Goal: Task Accomplishment & Management: Complete application form

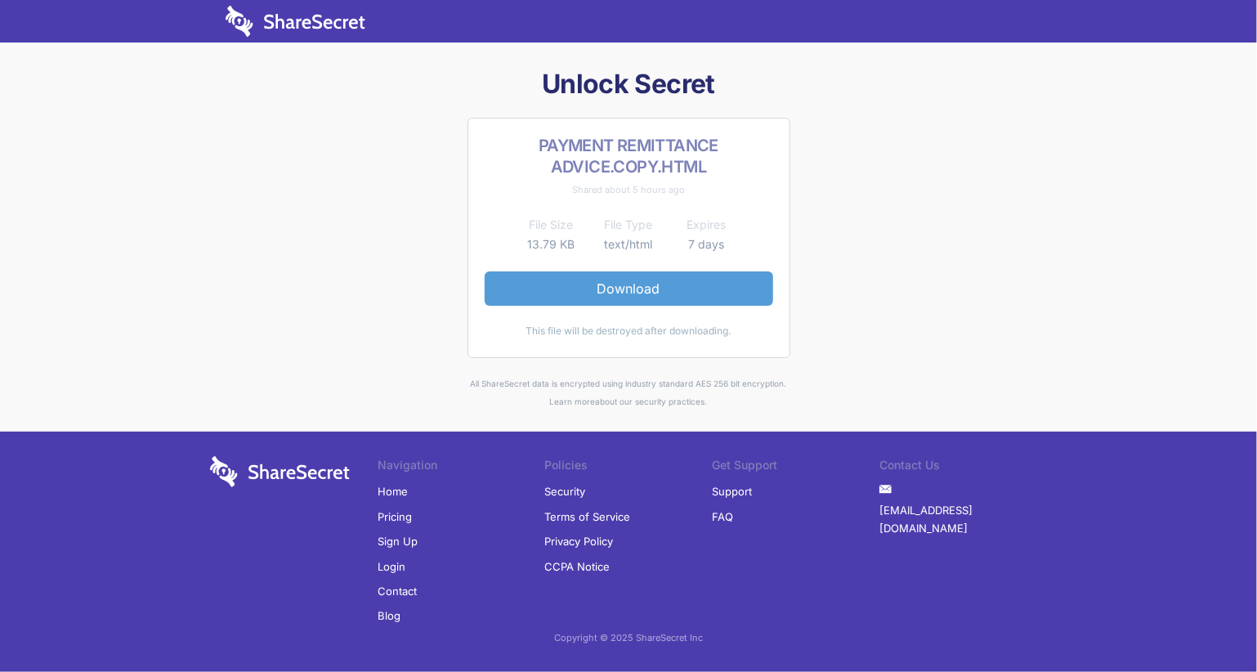
drag, startPoint x: 0, startPoint y: 0, endPoint x: 647, endPoint y: 295, distance: 711.1
click at [647, 295] on link "Download" at bounding box center [628, 288] width 288 height 34
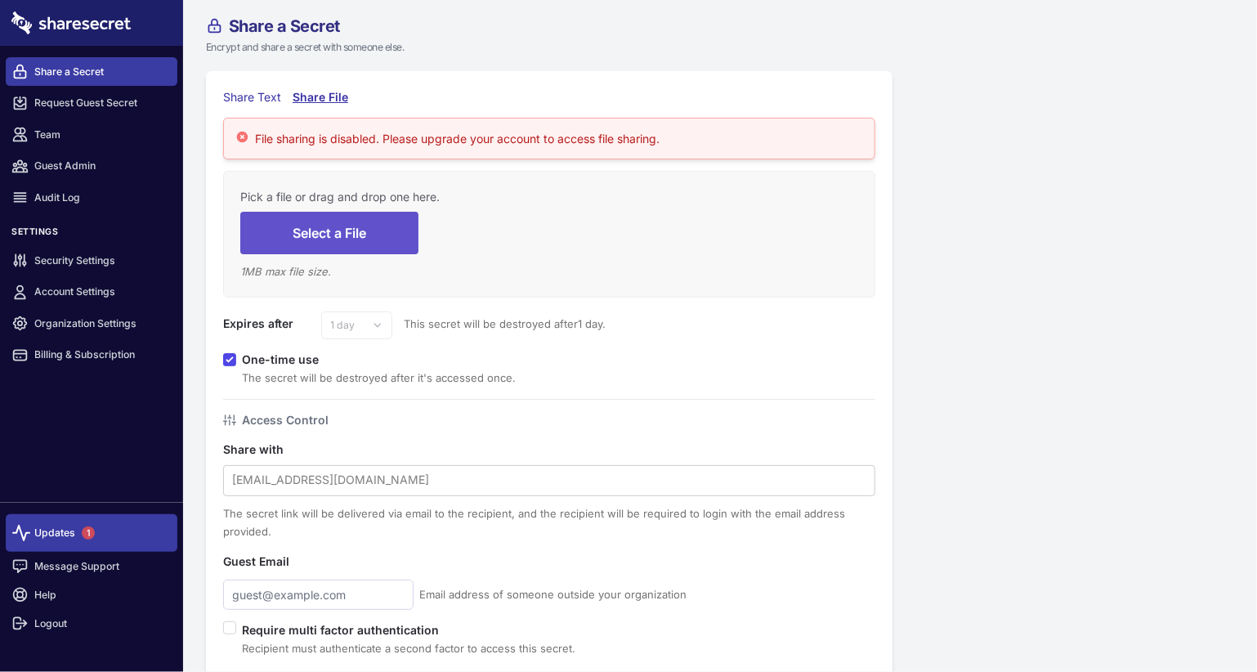
click at [50, 534] on link "Updates 1" at bounding box center [92, 533] width 172 height 38
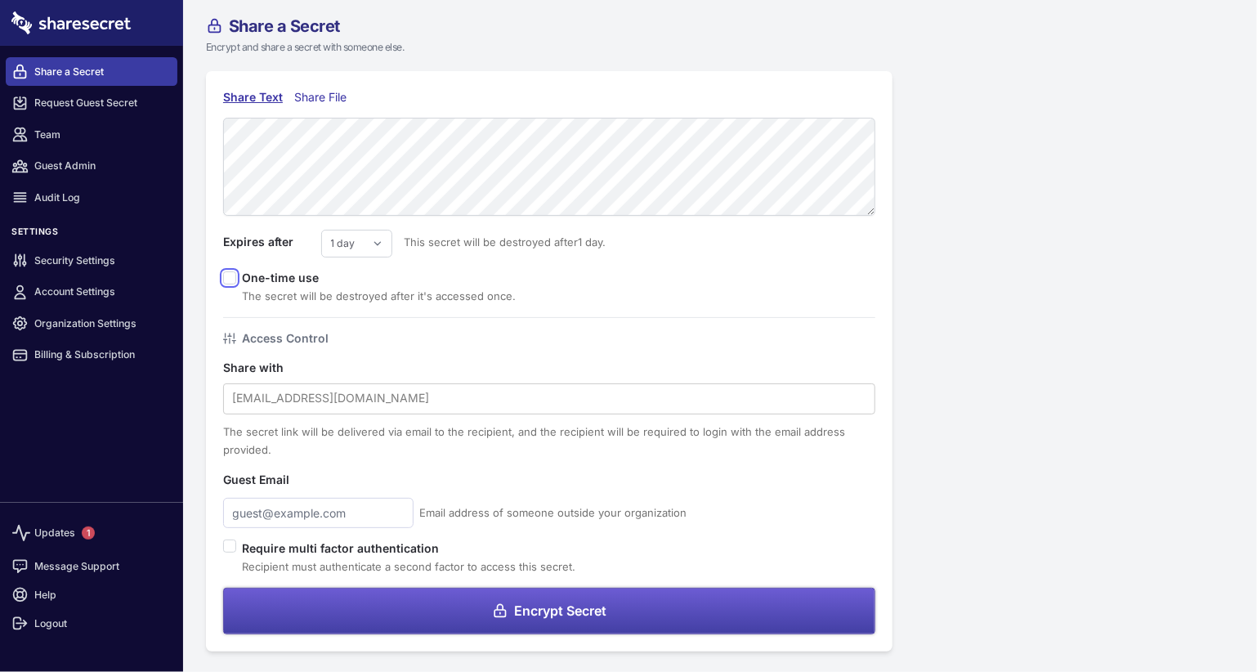
click at [229, 279] on input "checkbox" at bounding box center [229, 277] width 13 height 13
checkbox input "true"
click at [356, 391] on div at bounding box center [549, 397] width 634 height 21
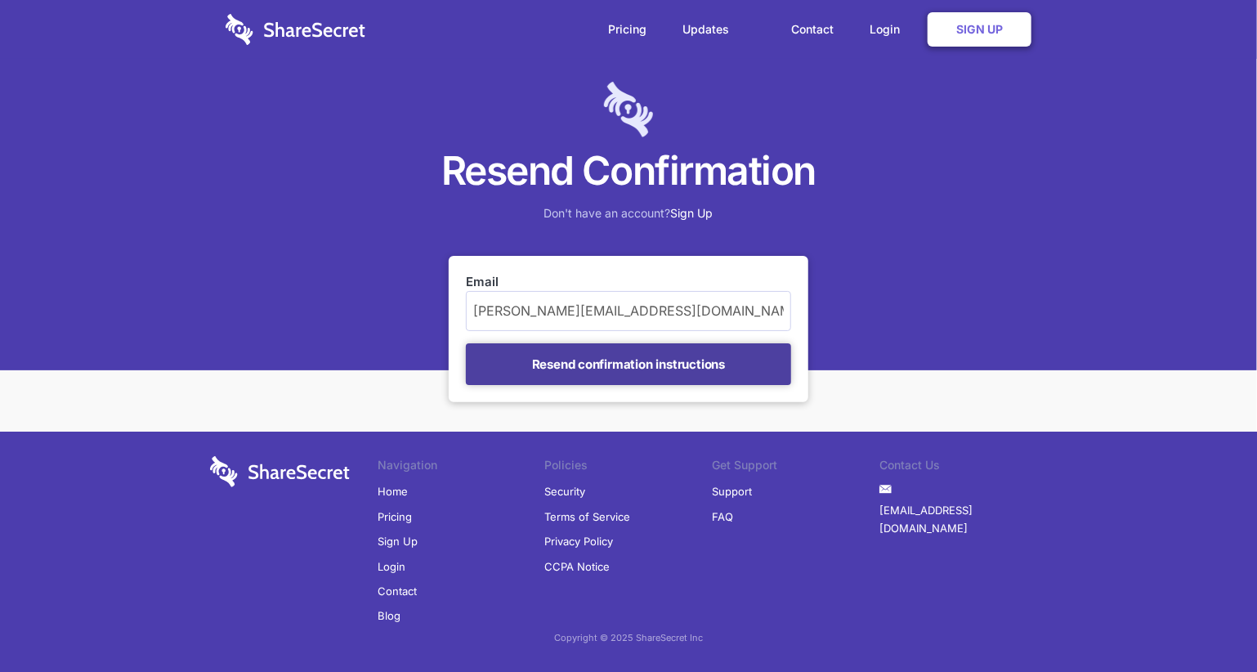
click at [608, 370] on input "Resend confirmation instructions" at bounding box center [628, 364] width 325 height 42
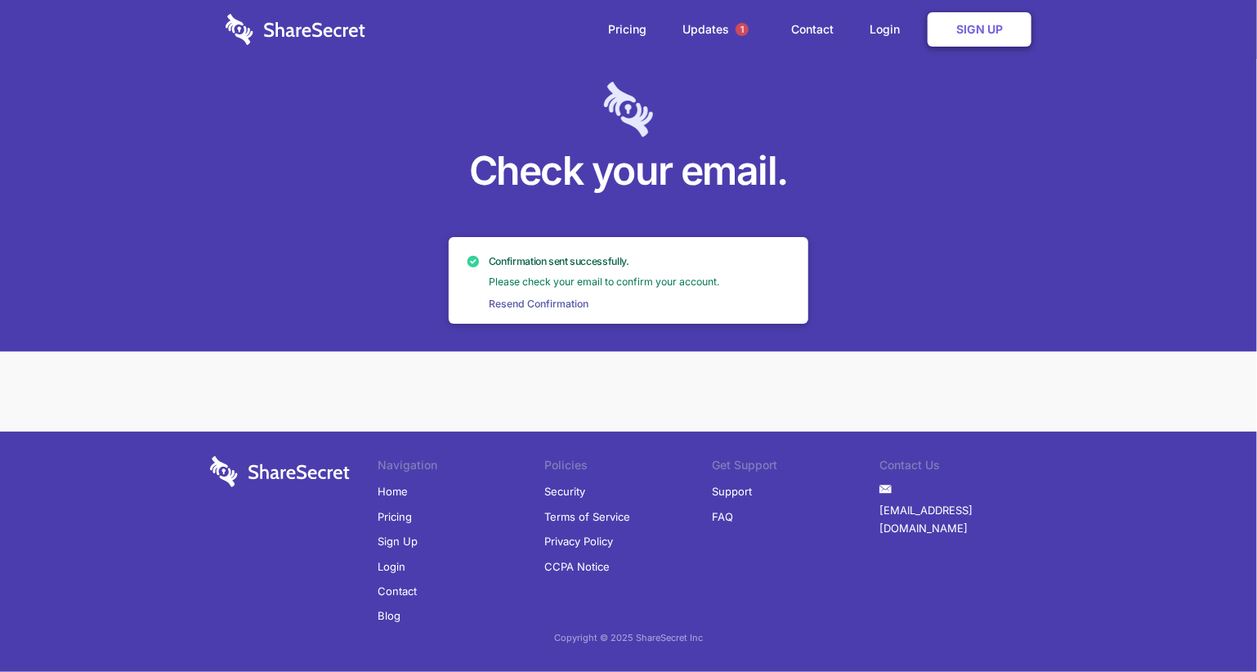
click at [518, 301] on link "Resend Confirmation" at bounding box center [538, 304] width 111 height 15
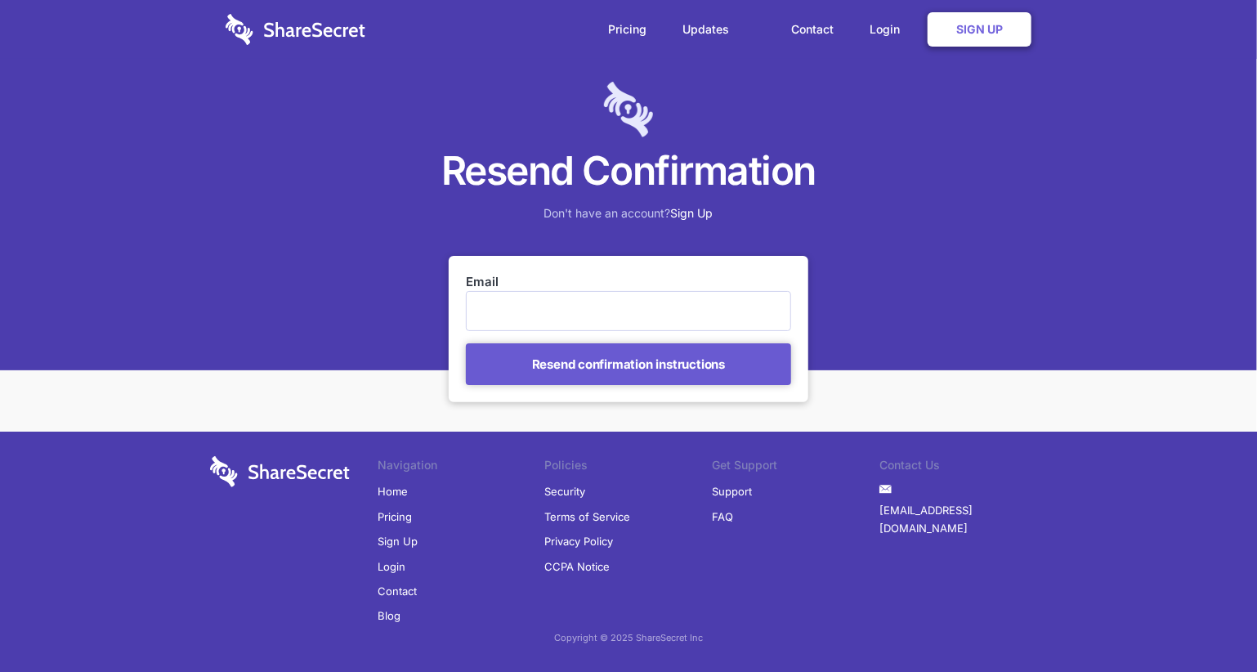
click at [519, 303] on input "Email" at bounding box center [628, 310] width 325 height 39
type input "[PERSON_NAME][EMAIL_ADDRESS][DOMAIN_NAME]"
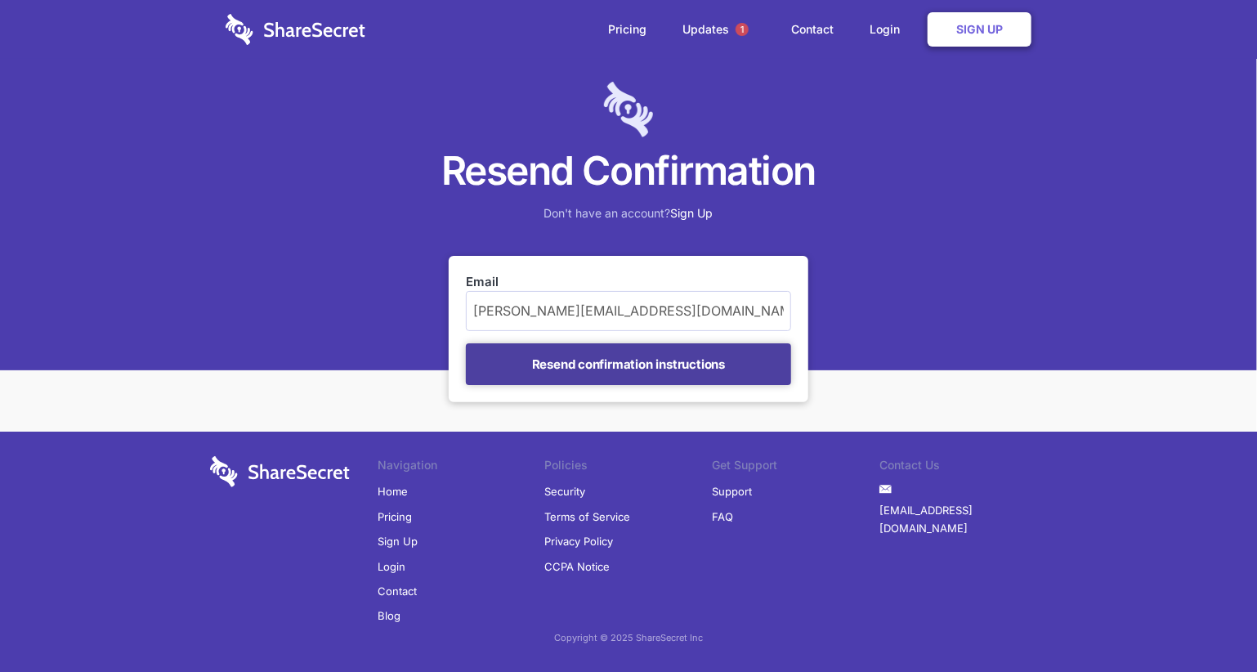
click at [601, 363] on input "Resend confirmation instructions" at bounding box center [628, 364] width 325 height 42
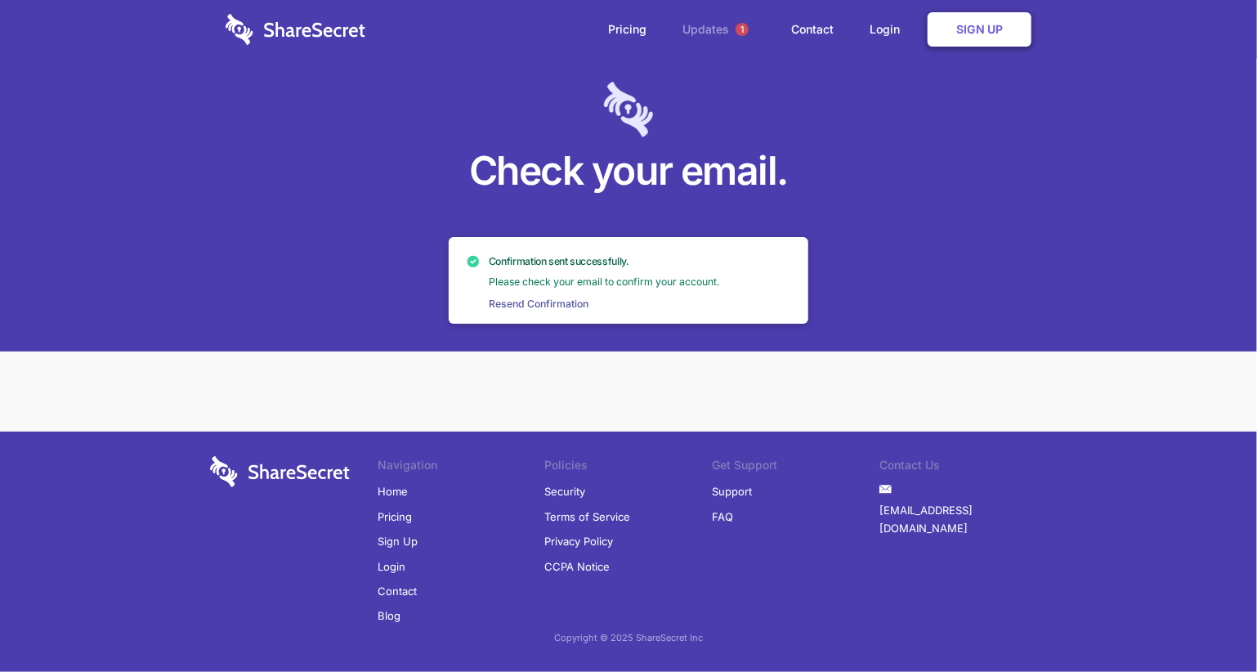
click at [690, 21] on link "Updates 1" at bounding box center [718, 29] width 105 height 59
click at [885, 28] on link "Login" at bounding box center [888, 29] width 71 height 51
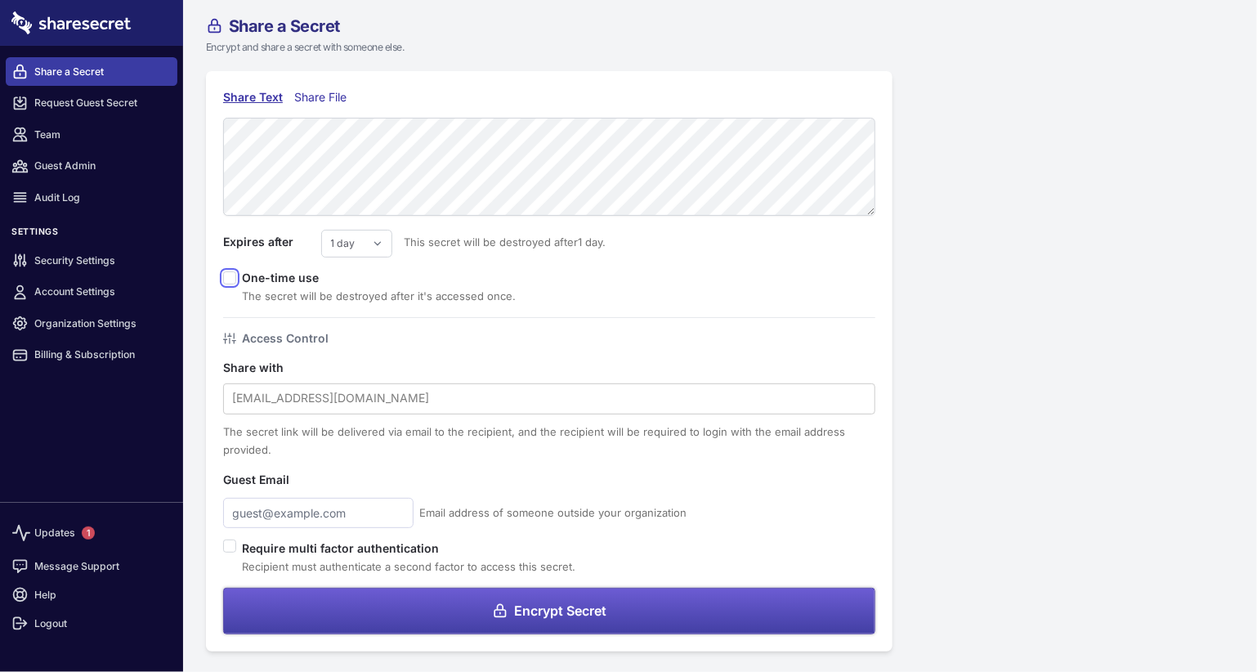
click at [225, 279] on input "checkbox" at bounding box center [229, 277] width 13 height 13
checkbox input "true"
click at [227, 540] on input "checkbox" at bounding box center [229, 545] width 13 height 13
checkbox input "true"
click at [306, 390] on div at bounding box center [549, 397] width 634 height 21
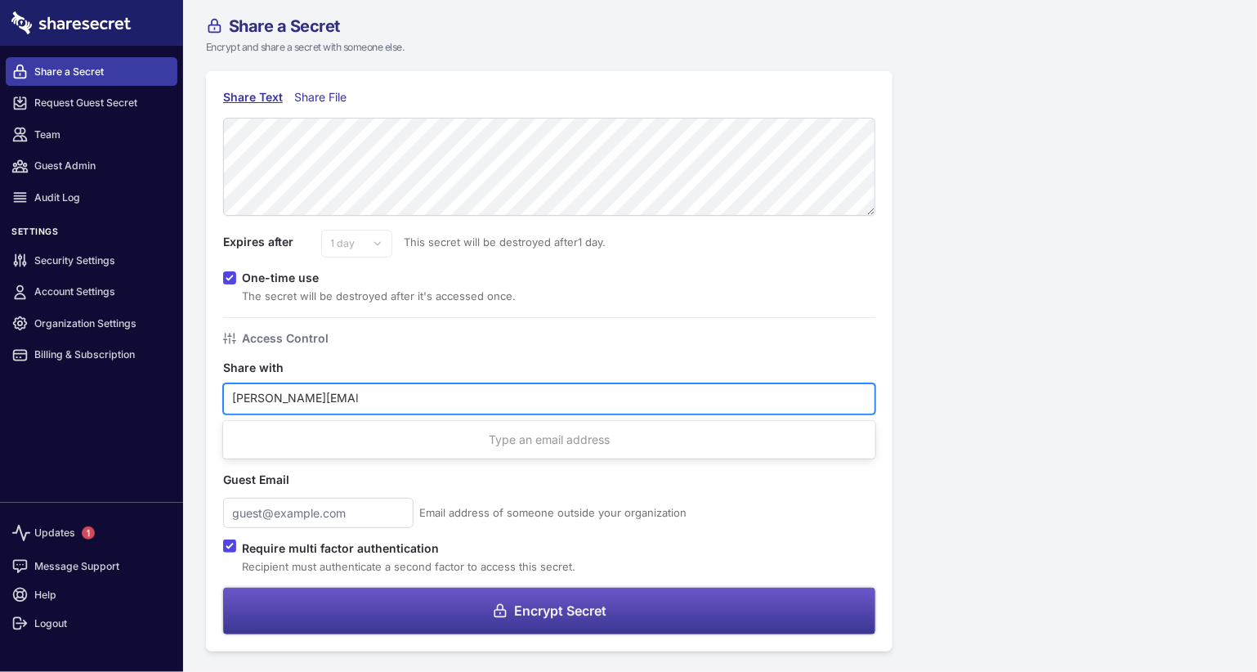
type input "[PERSON_NAME][EMAIL_ADDRESS][DOMAIN_NAME]"
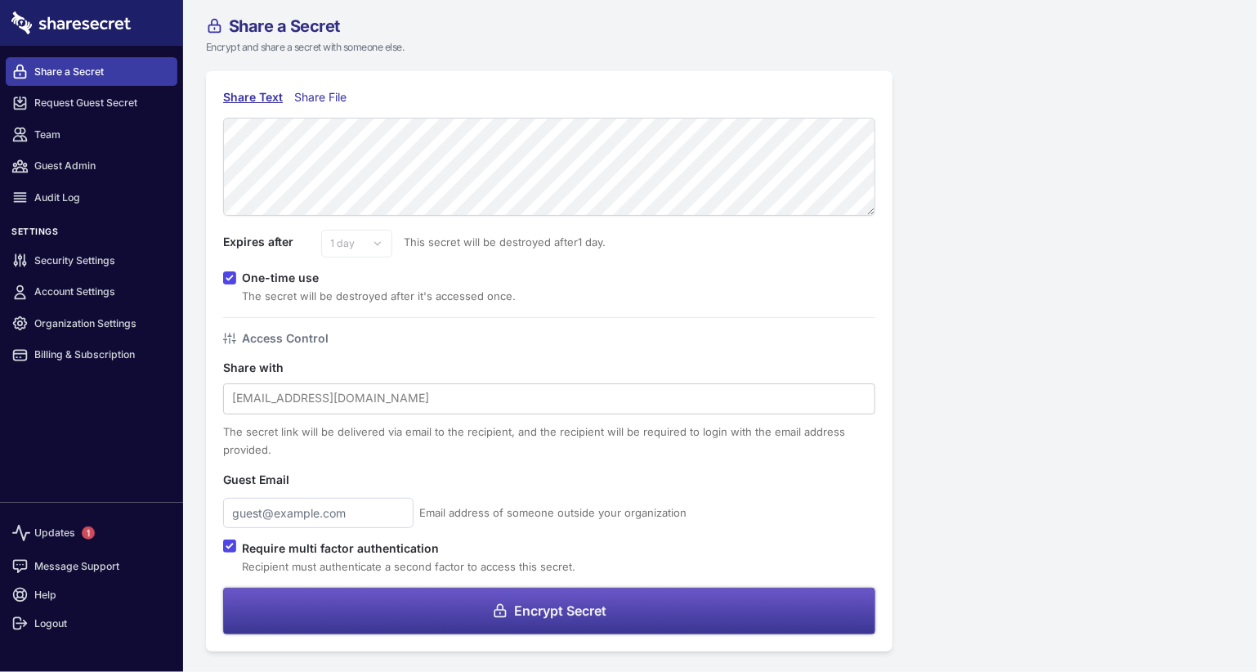
click at [556, 606] on span "Encrypt Secret" at bounding box center [560, 610] width 92 height 13
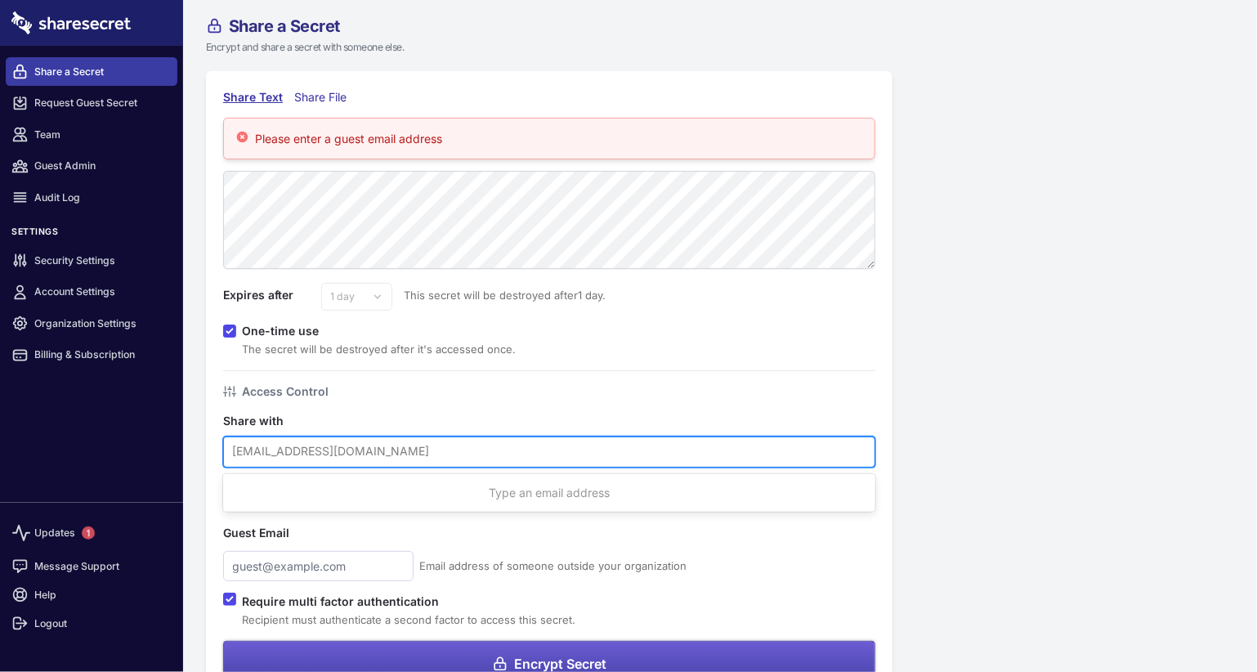
click at [280, 444] on div at bounding box center [549, 450] width 634 height 21
type input "sharon@accord.org.za"
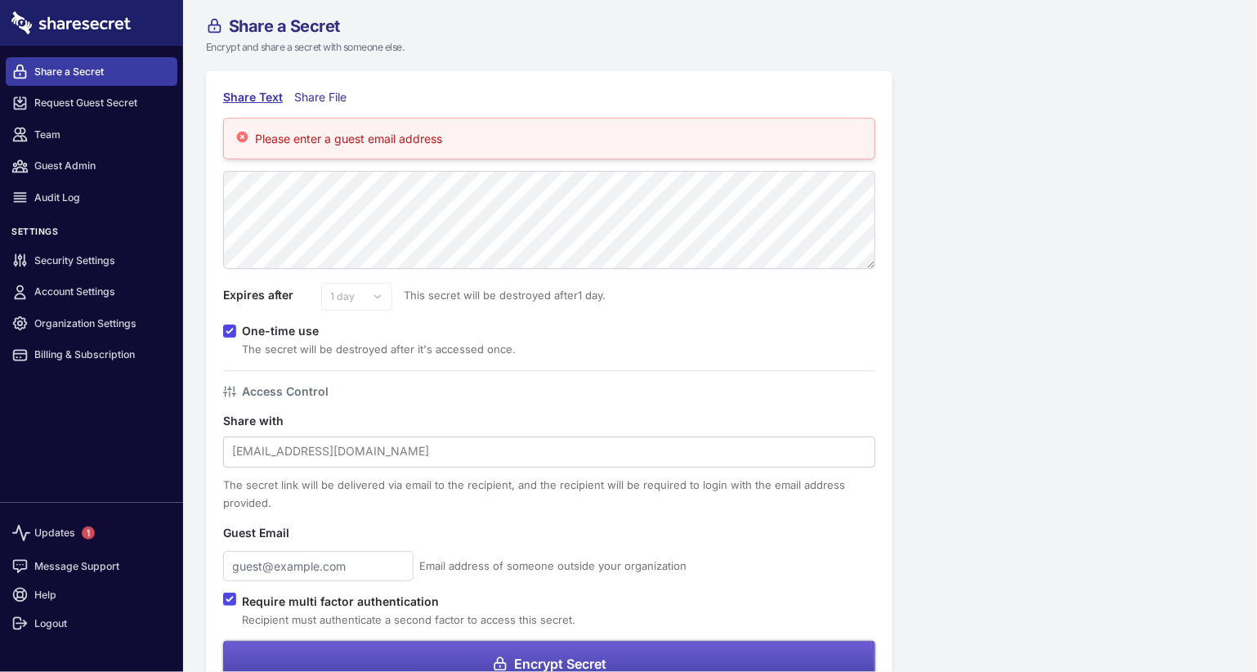
click at [1008, 421] on div "Share a Secret Encrypt and share a secret with someone else. Share Text Share F…" at bounding box center [720, 360] width 1074 height 721
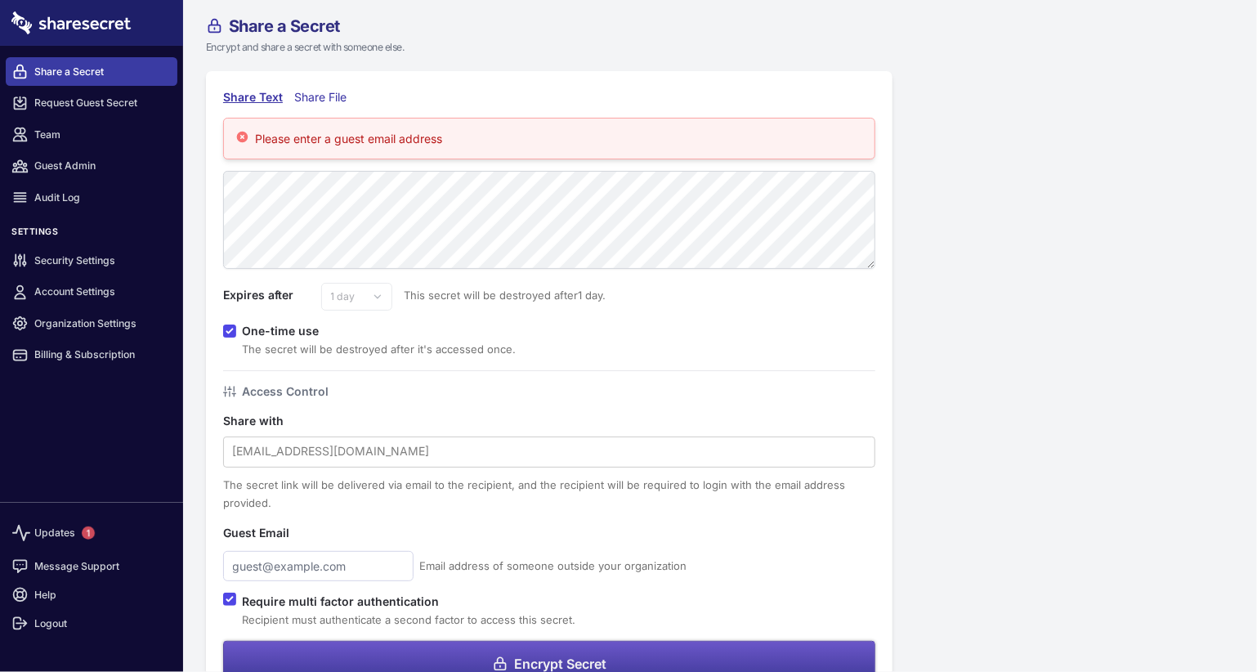
click at [627, 654] on button "Encrypt Secret" at bounding box center [549, 664] width 652 height 47
click at [559, 657] on span "Encrypt Secret" at bounding box center [560, 663] width 92 height 13
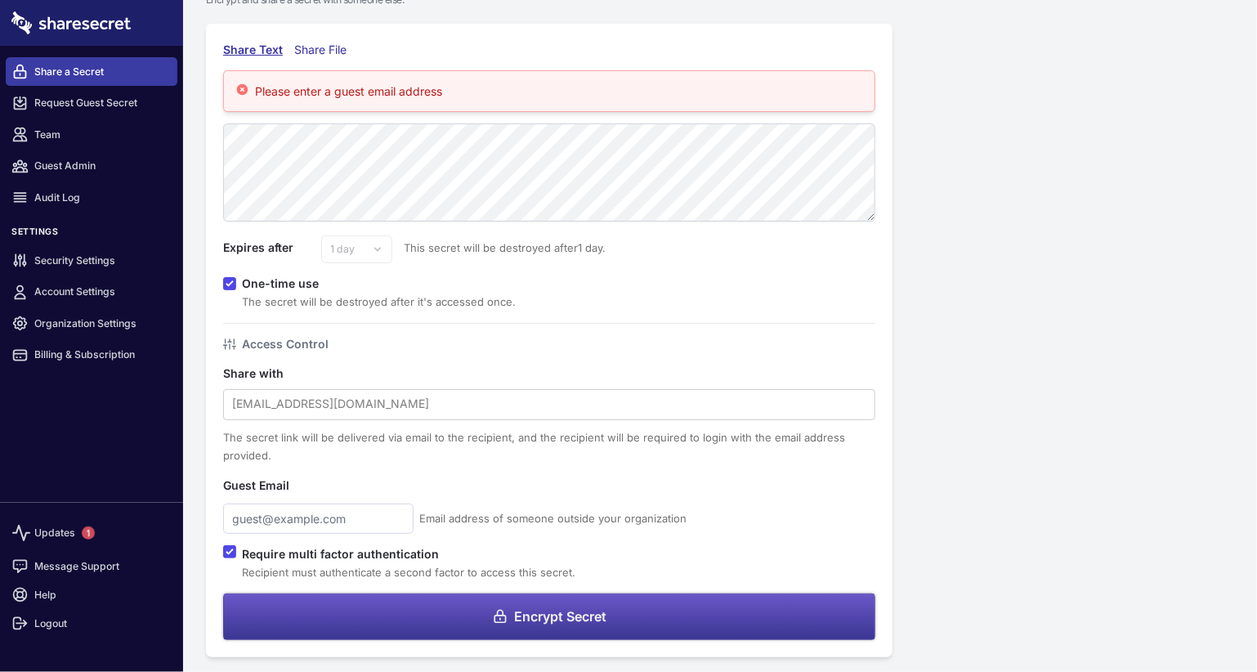
click at [549, 615] on span "Encrypt Secret" at bounding box center [560, 615] width 92 height 13
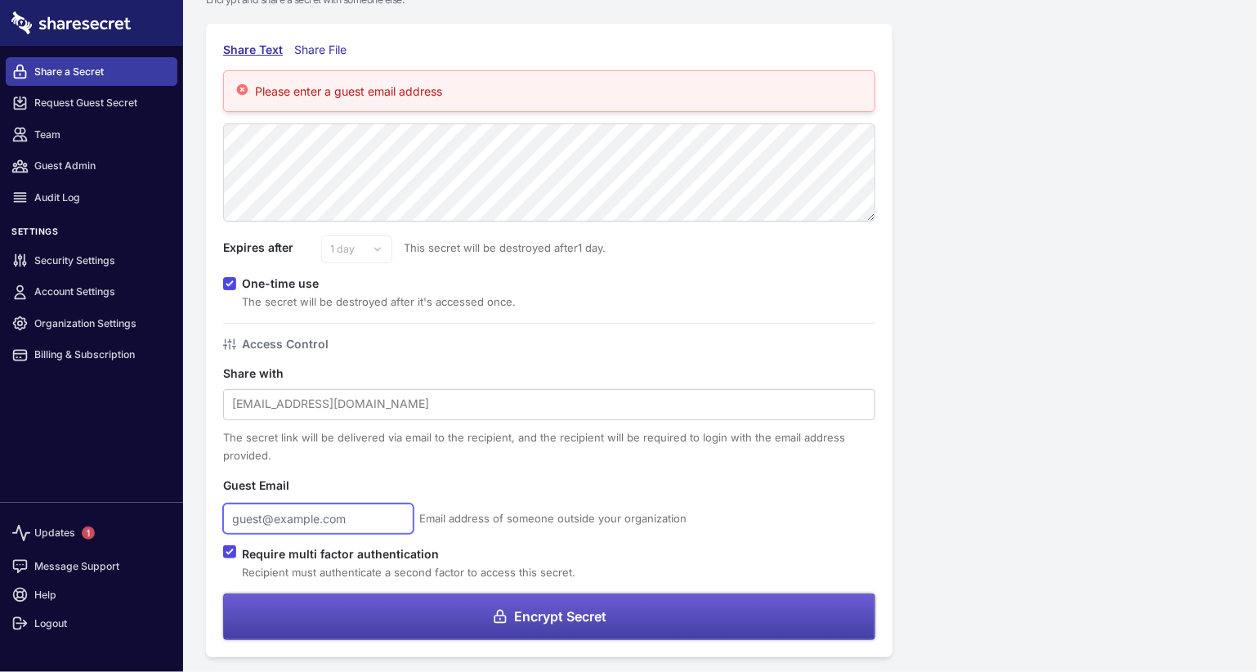
click at [324, 514] on input "text" at bounding box center [318, 518] width 190 height 30
type input "[PERSON_NAME][EMAIL_ADDRESS][DOMAIN_NAME]"
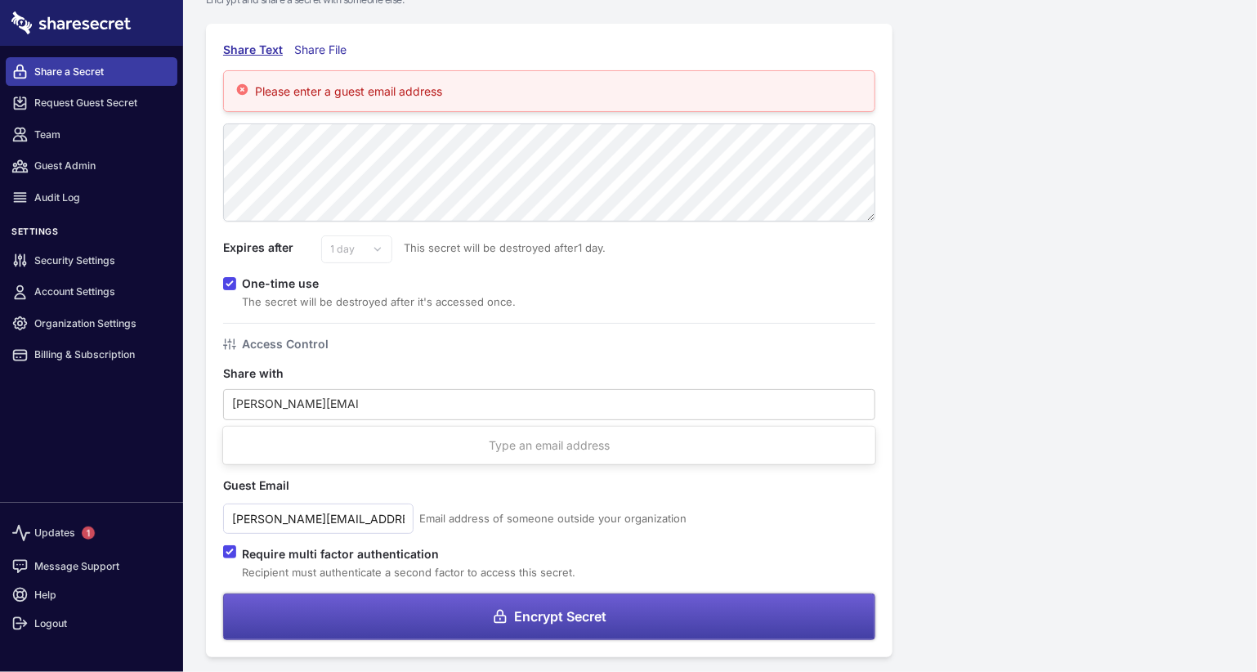
click at [766, 538] on form "Please enter a guest email address Expires after 1 day 2 days 3 days 4 days 5 d…" at bounding box center [549, 354] width 652 height 569
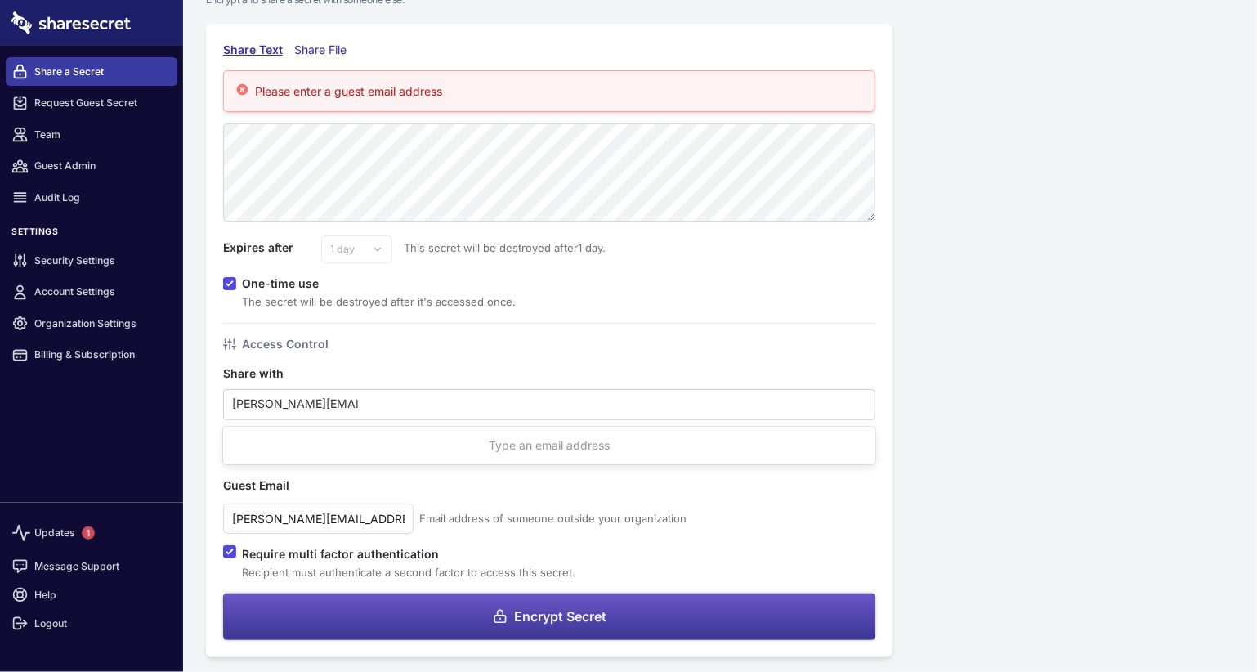
click at [641, 622] on button "Encrypt Secret" at bounding box center [549, 616] width 652 height 47
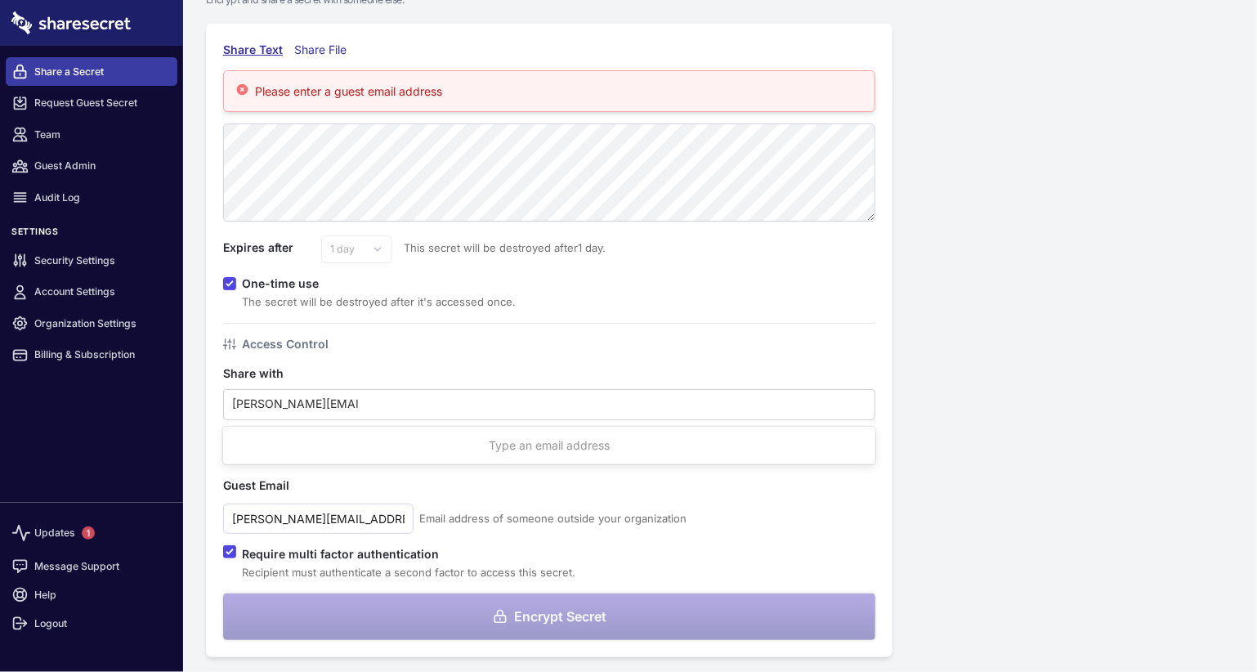
scroll to position [0, 0]
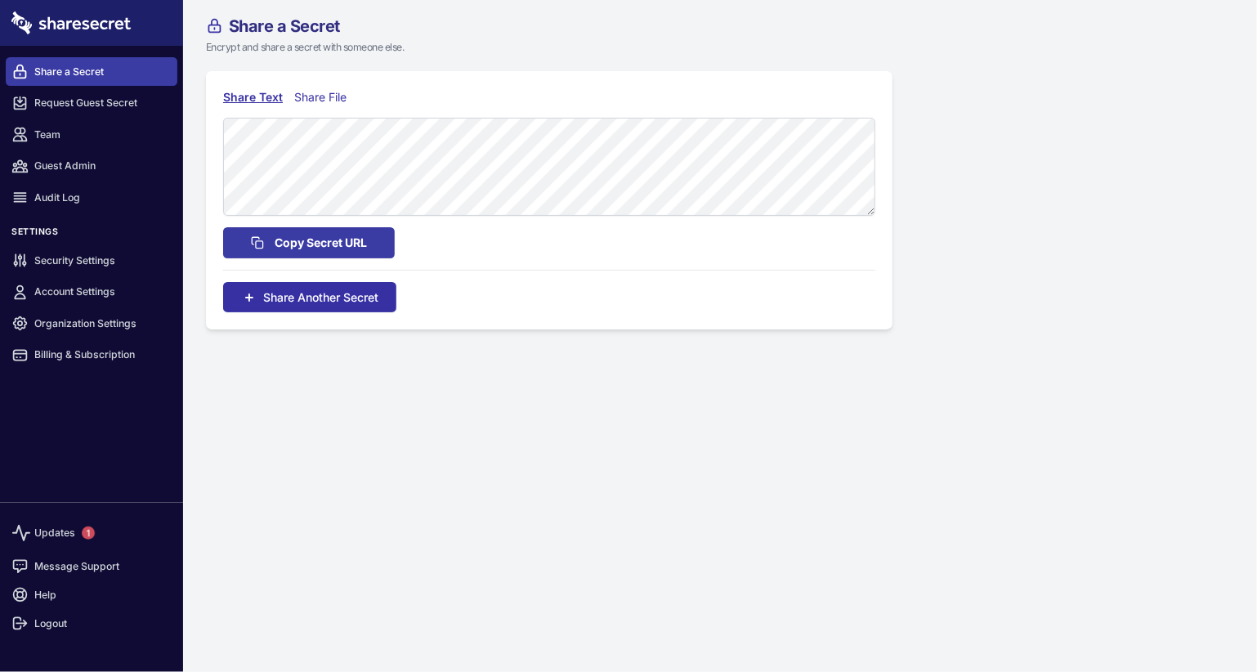
click at [309, 302] on span "Share Another Secret" at bounding box center [320, 296] width 115 height 17
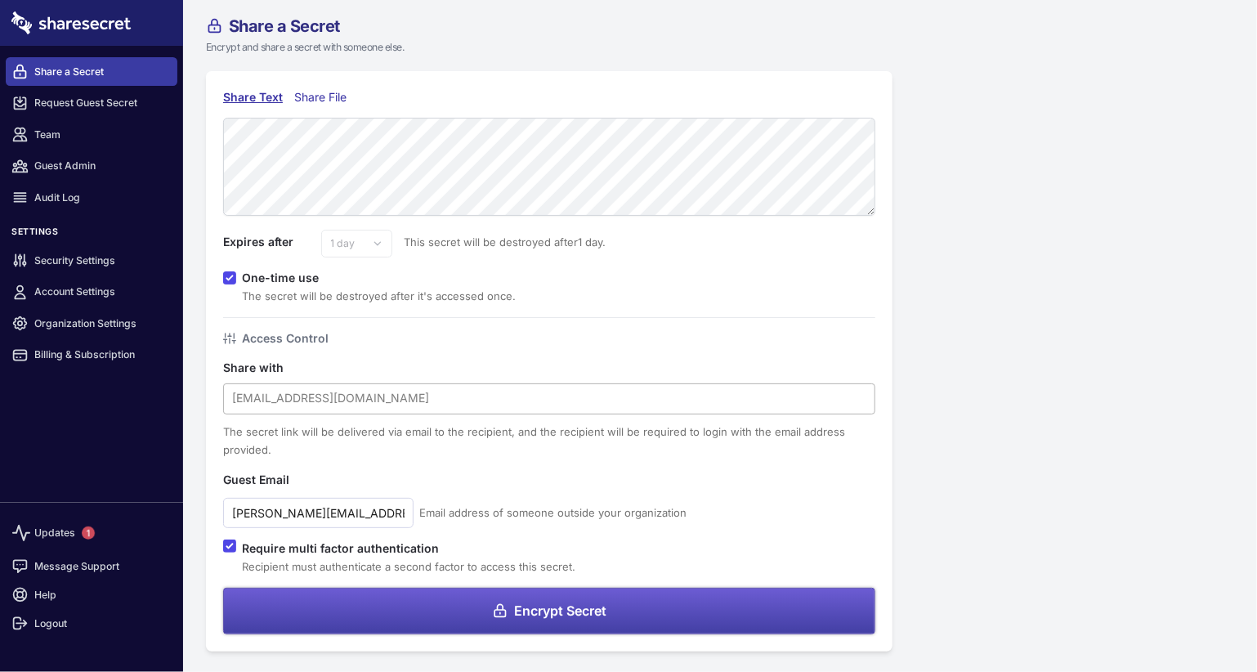
click at [309, 400] on div at bounding box center [549, 397] width 634 height 21
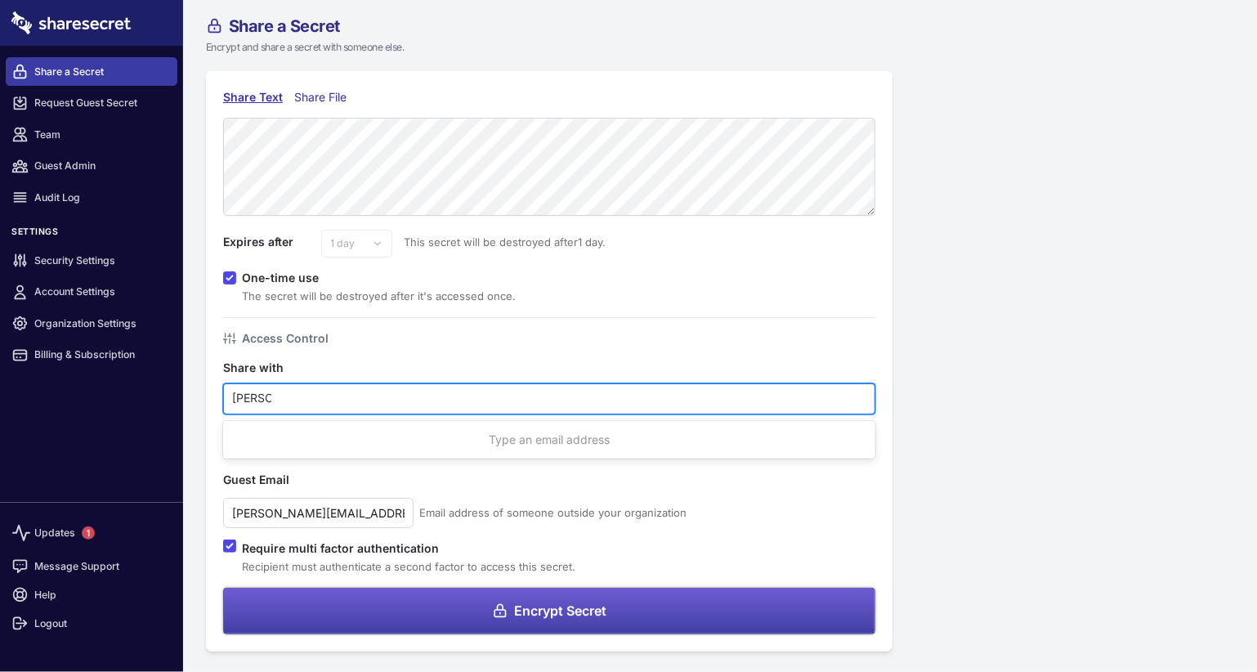
type input "[PERSON_NAME][EMAIL_ADDRESS][DOMAIN_NAME]"
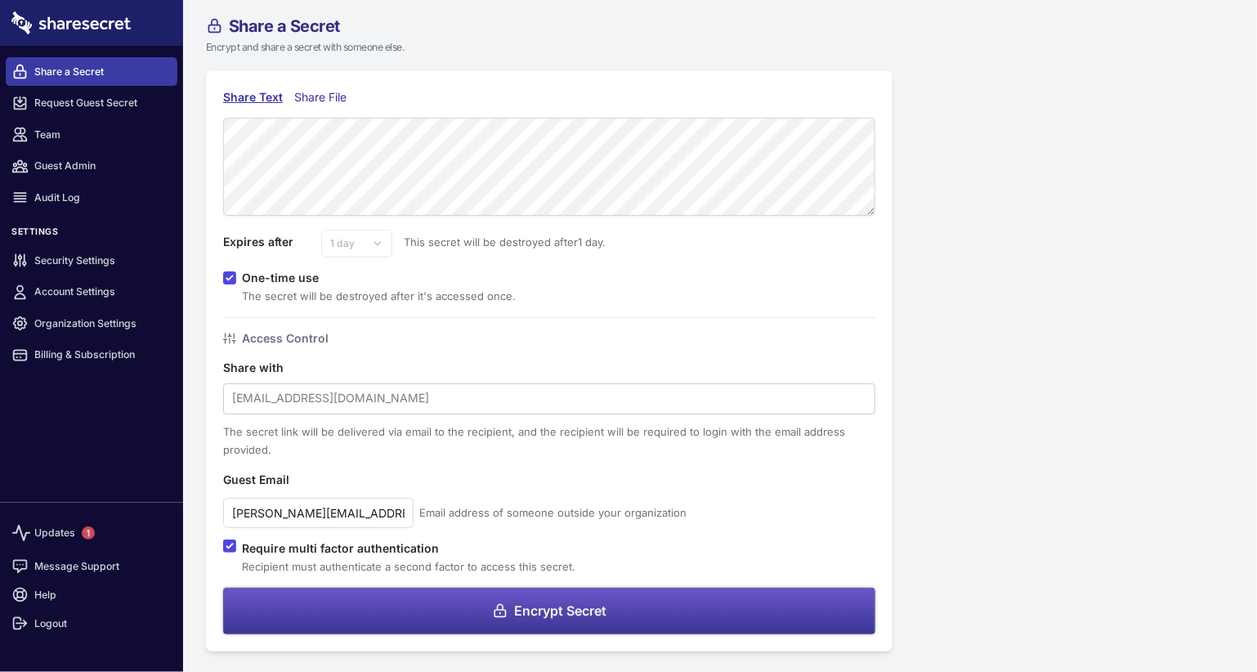
click at [531, 598] on button "Encrypt Secret" at bounding box center [549, 610] width 652 height 47
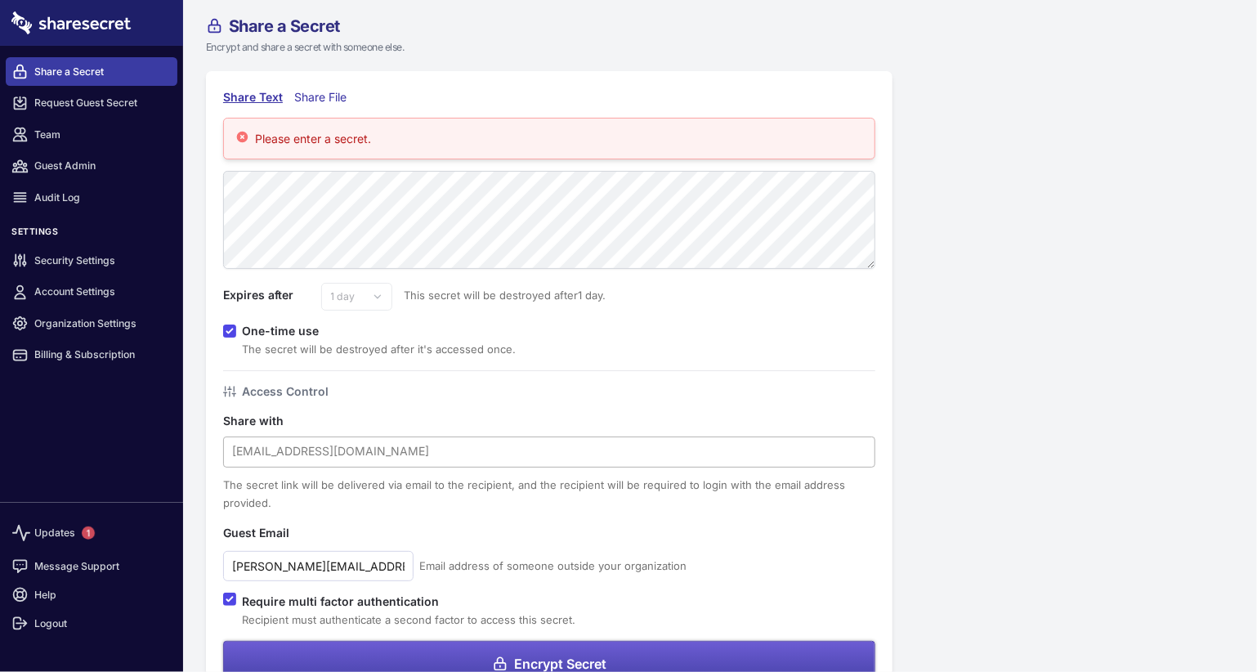
click at [350, 439] on div "user@example.com" at bounding box center [549, 451] width 650 height 28
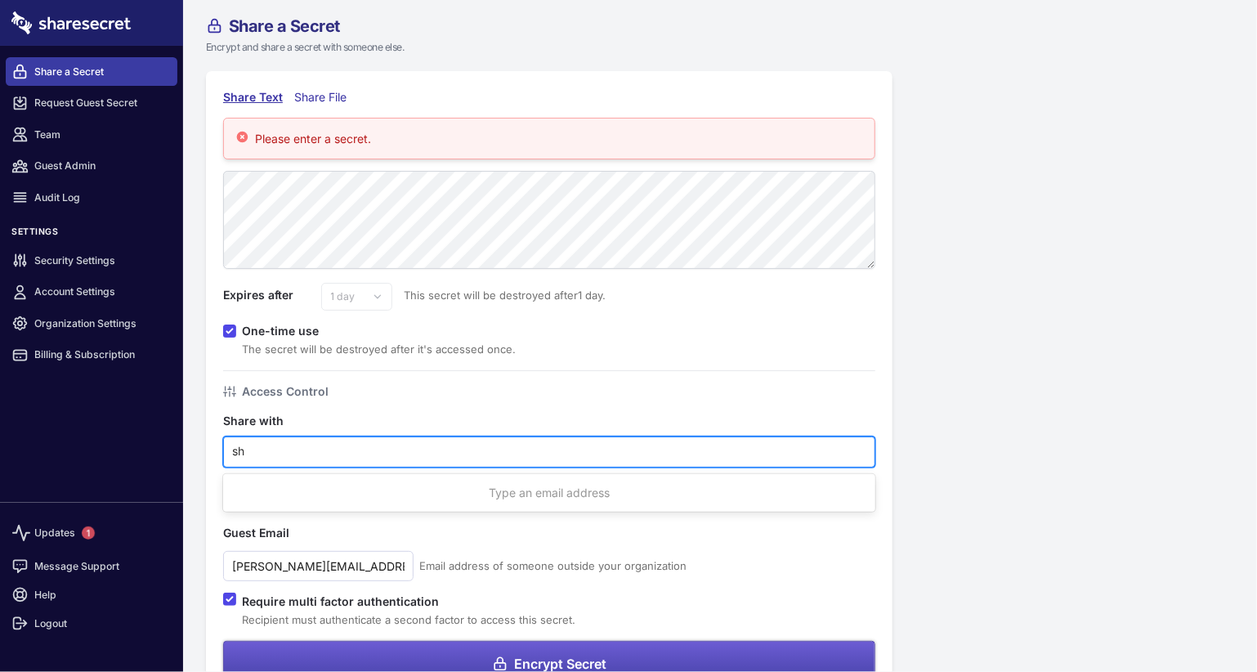
type input "[PERSON_NAME][EMAIL_ADDRESS][DOMAIN_NAME]"
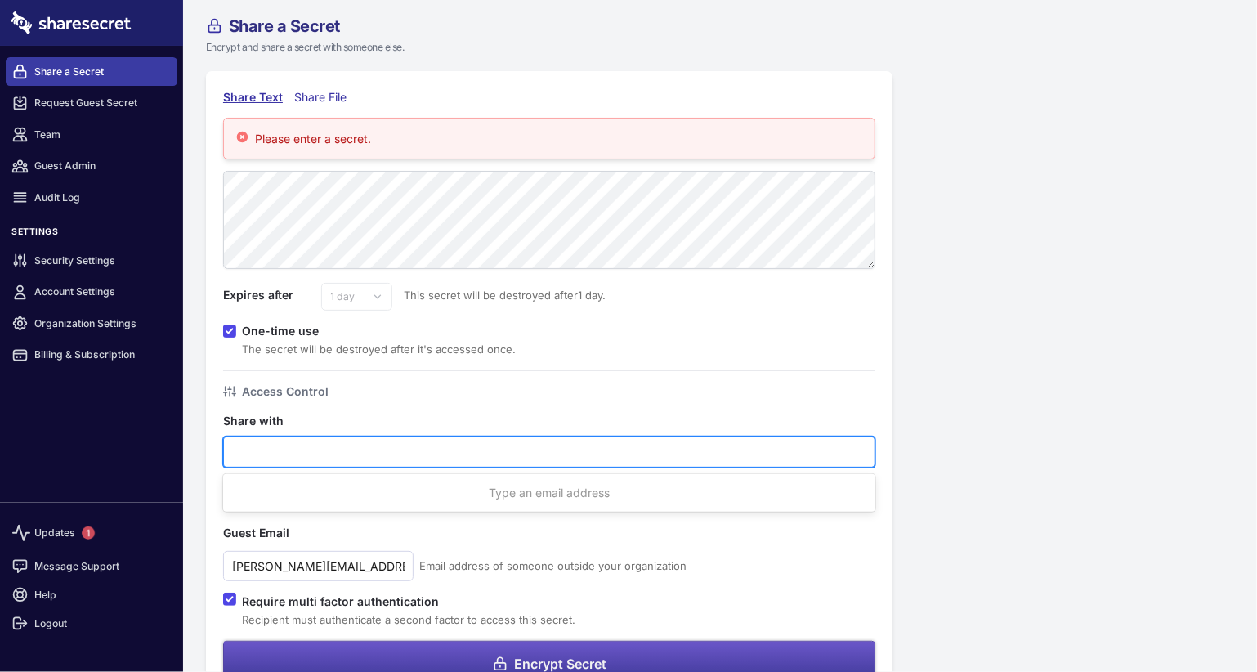
click at [547, 657] on span "Encrypt Secret" at bounding box center [560, 663] width 92 height 13
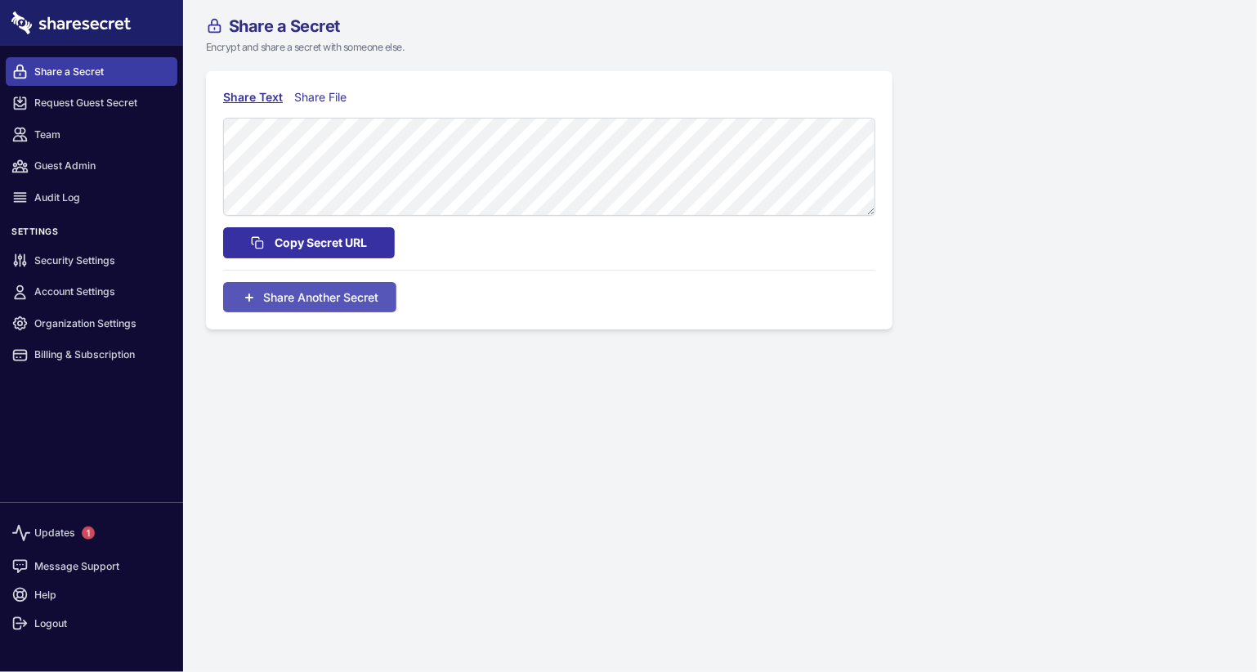
click at [324, 234] on span "Copy Secret URL" at bounding box center [321, 243] width 92 height 18
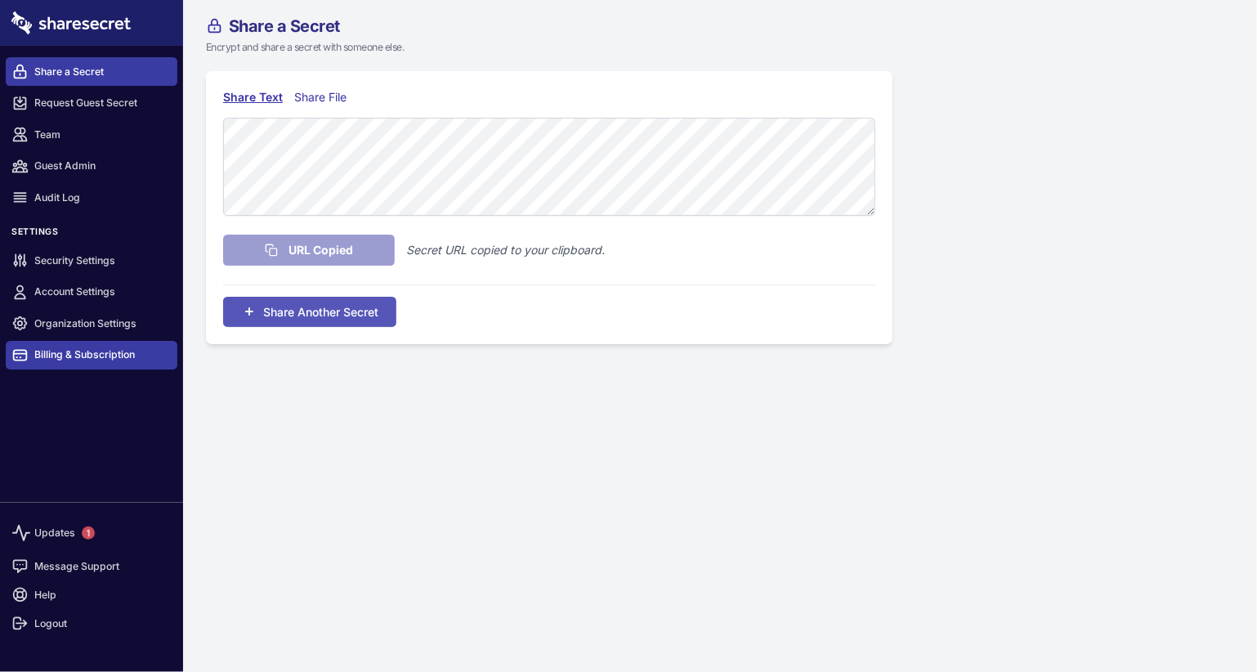
click at [114, 344] on link "Billing & Subscription" at bounding box center [92, 355] width 172 height 29
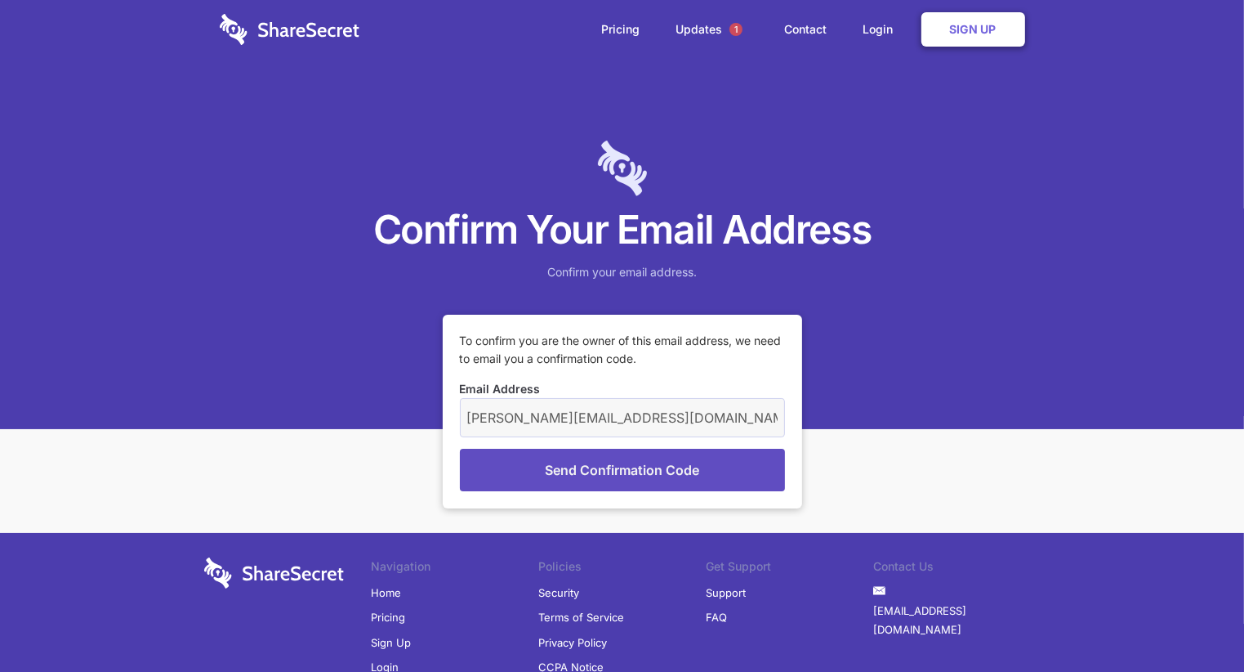
click at [669, 464] on button "Send Confirmation Code" at bounding box center [622, 470] width 325 height 42
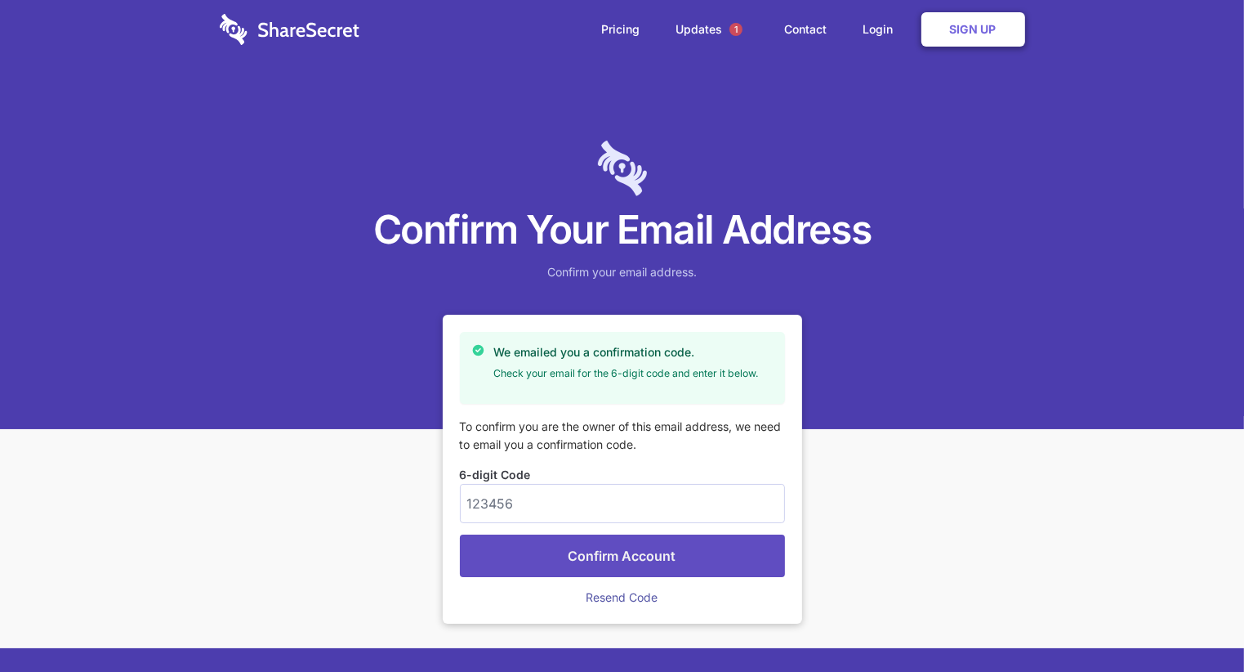
click at [671, 558] on button "Confirm Account" at bounding box center [622, 555] width 325 height 42
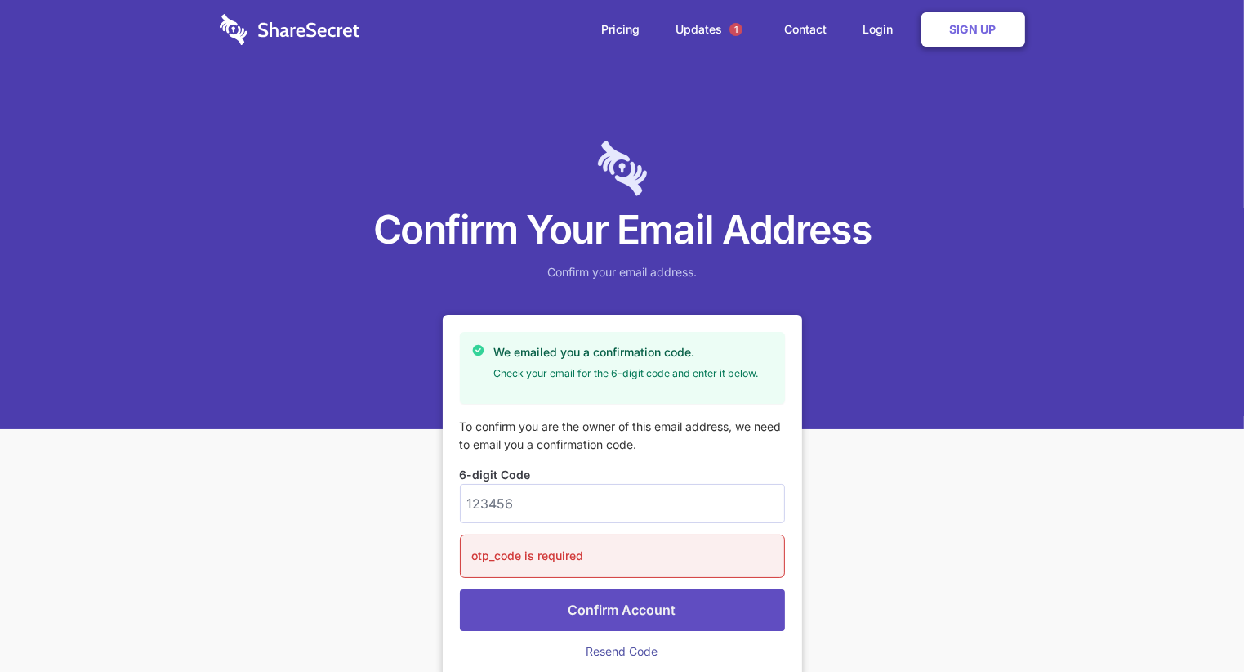
click at [671, 558] on div "otp_code is required" at bounding box center [622, 555] width 325 height 42
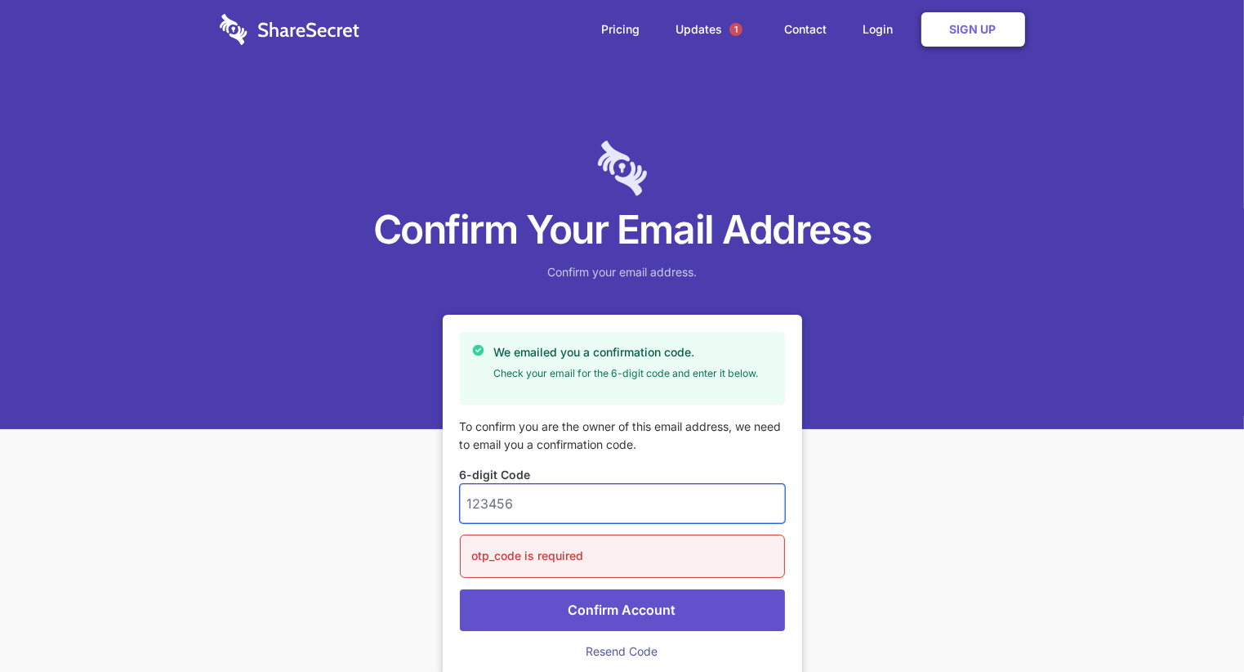
paste input "385735"
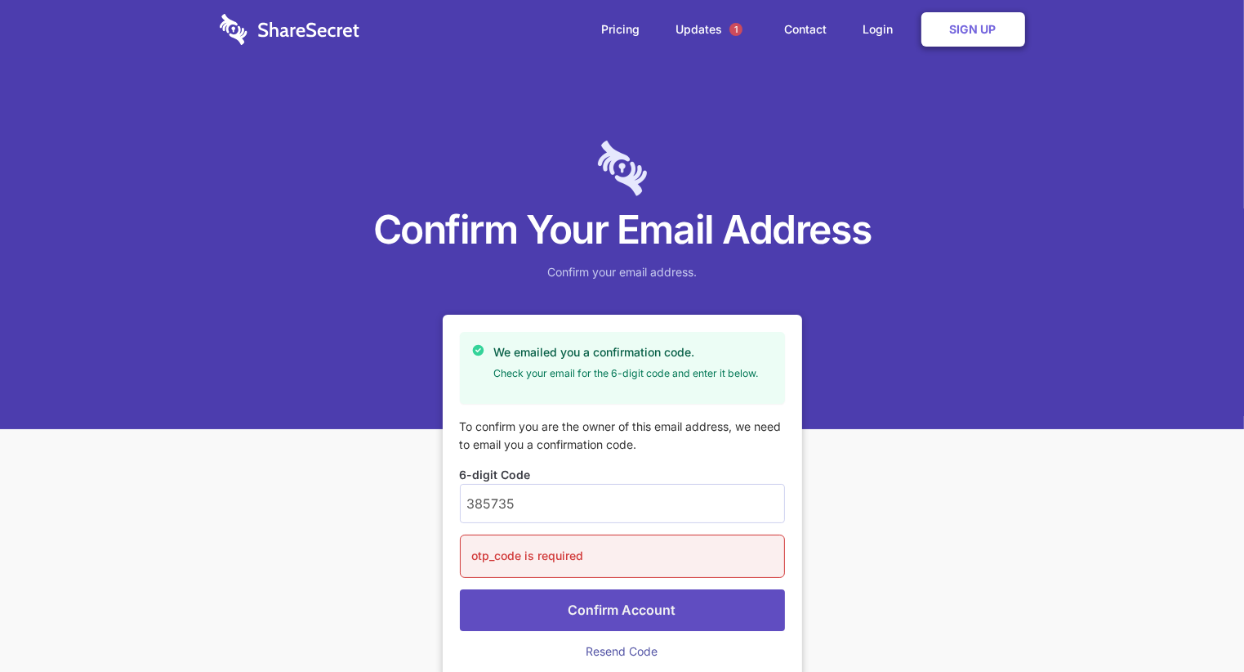
click at [592, 601] on button "Confirm Account" at bounding box center [622, 610] width 325 height 42
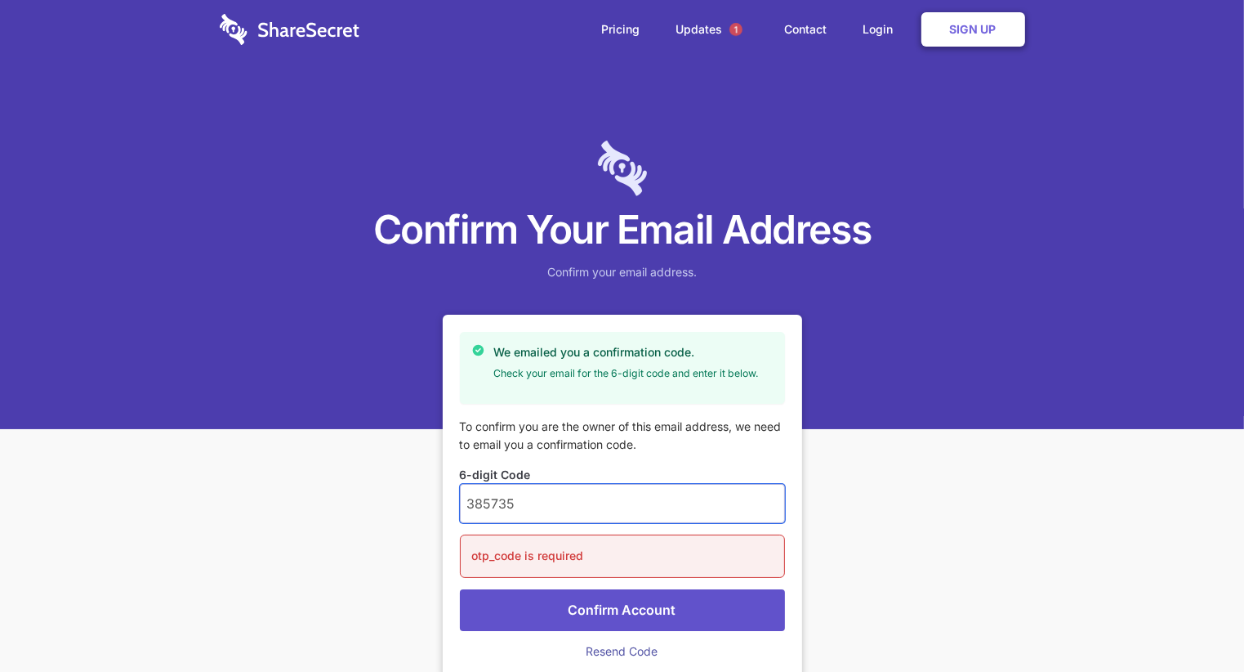
paste input "385735"
drag, startPoint x: 513, startPoint y: 501, endPoint x: 431, endPoint y: 494, distance: 82.0
click at [431, 494] on div "Confirm Your Email Address Confirm your email address. We emailed you a confirm…" at bounding box center [622, 500] width 1244 height 883
click at [569, 498] on input "385735 385" at bounding box center [622, 503] width 325 height 39
drag, startPoint x: 514, startPoint y: 499, endPoint x: 405, endPoint y: 499, distance: 108.7
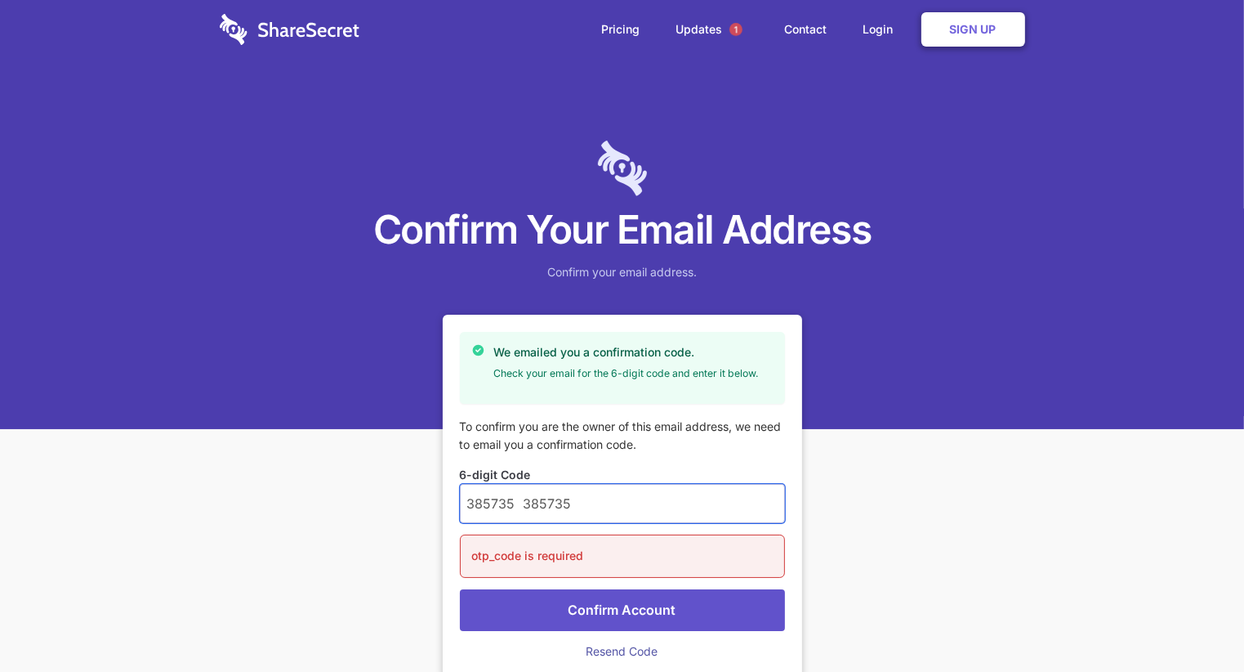
click at [405, 499] on div "Confirm Your Email Address Confirm your email address. We emailed you a confirm…" at bounding box center [622, 500] width 1244 height 883
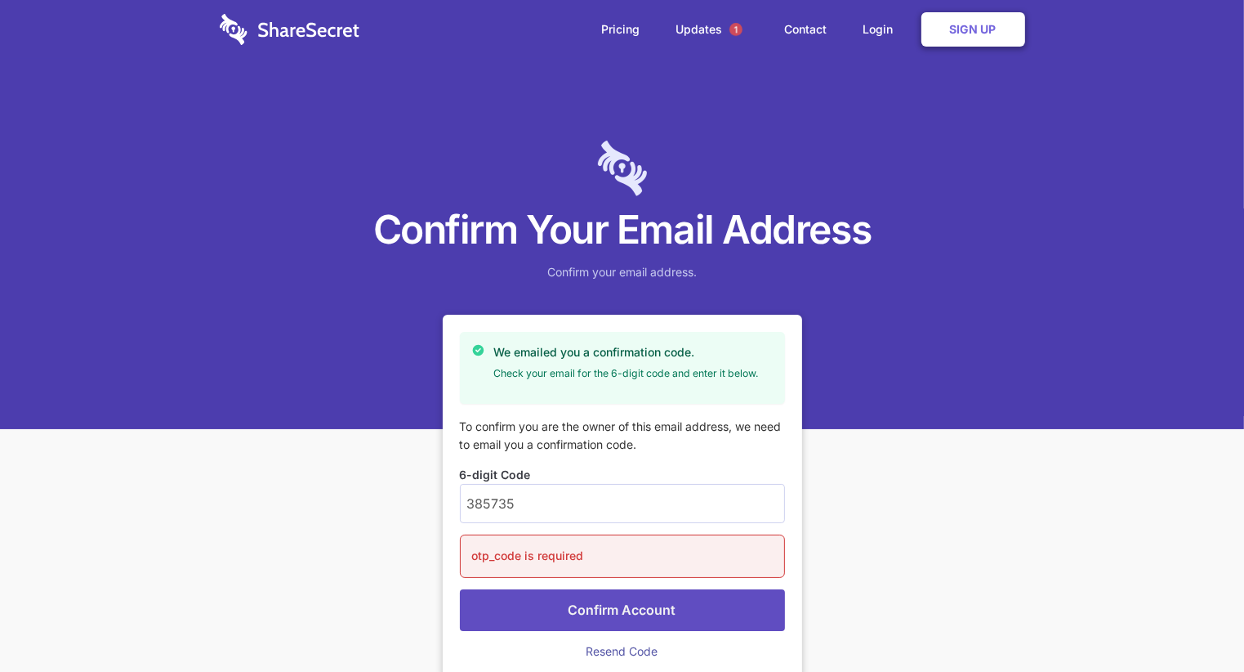
click at [699, 612] on button "Confirm Account" at bounding box center [622, 610] width 325 height 42
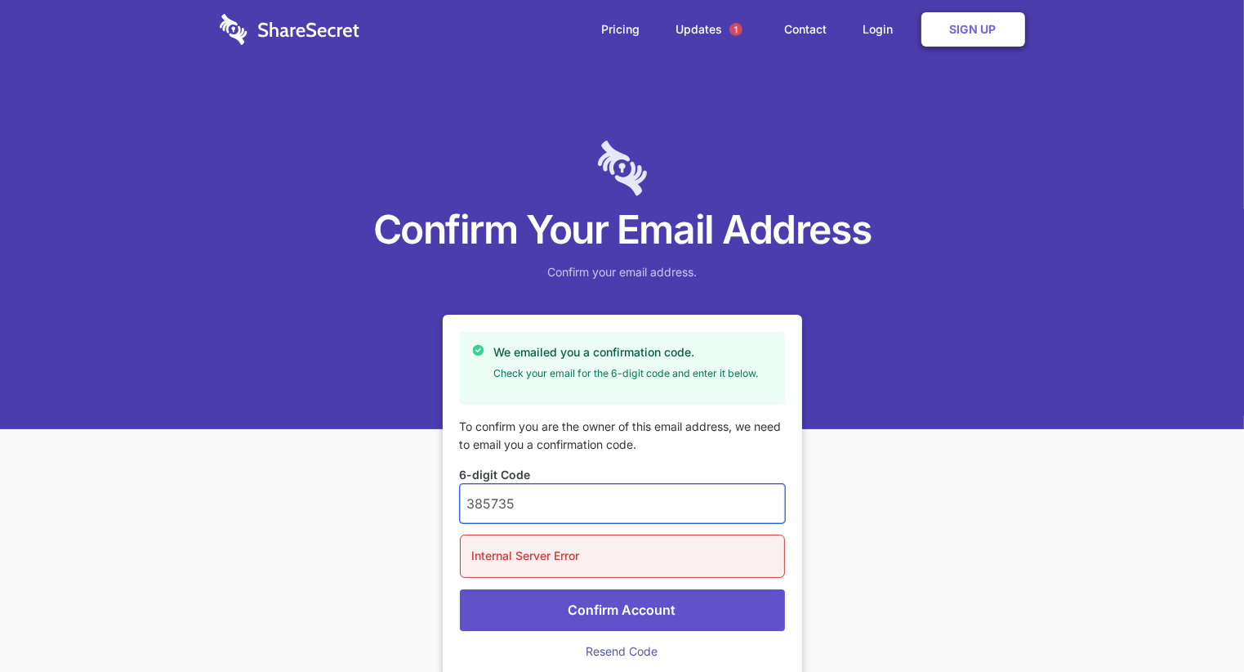
click at [477, 498] on input "385735" at bounding box center [622, 503] width 325 height 39
type input "385735"
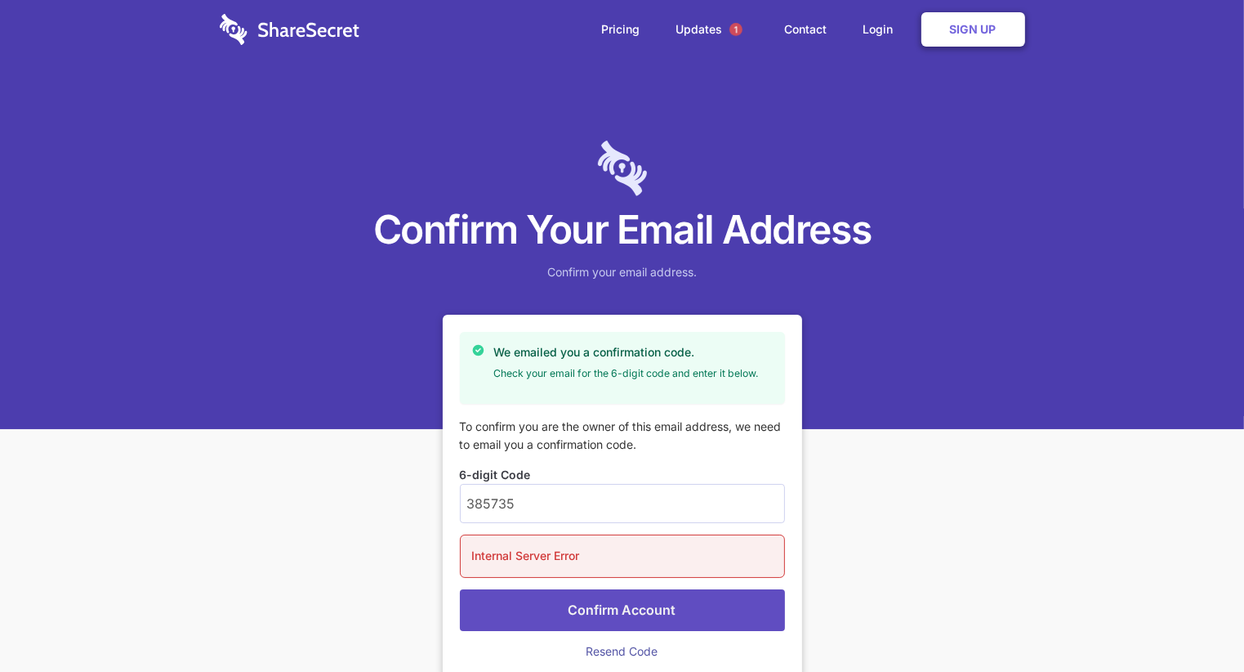
click at [645, 612] on button "Confirm Account" at bounding box center [622, 610] width 325 height 42
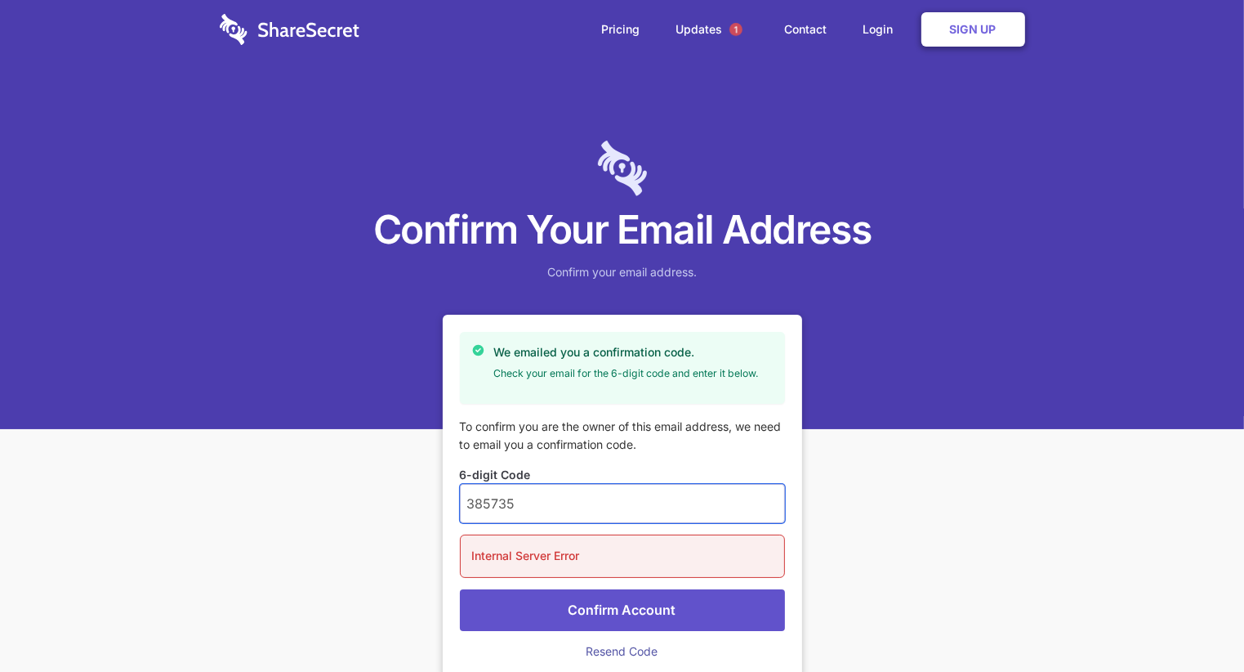
click at [471, 500] on input "385735" at bounding box center [622, 503] width 325 height 39
click at [469, 500] on input "385735" at bounding box center [622, 503] width 325 height 39
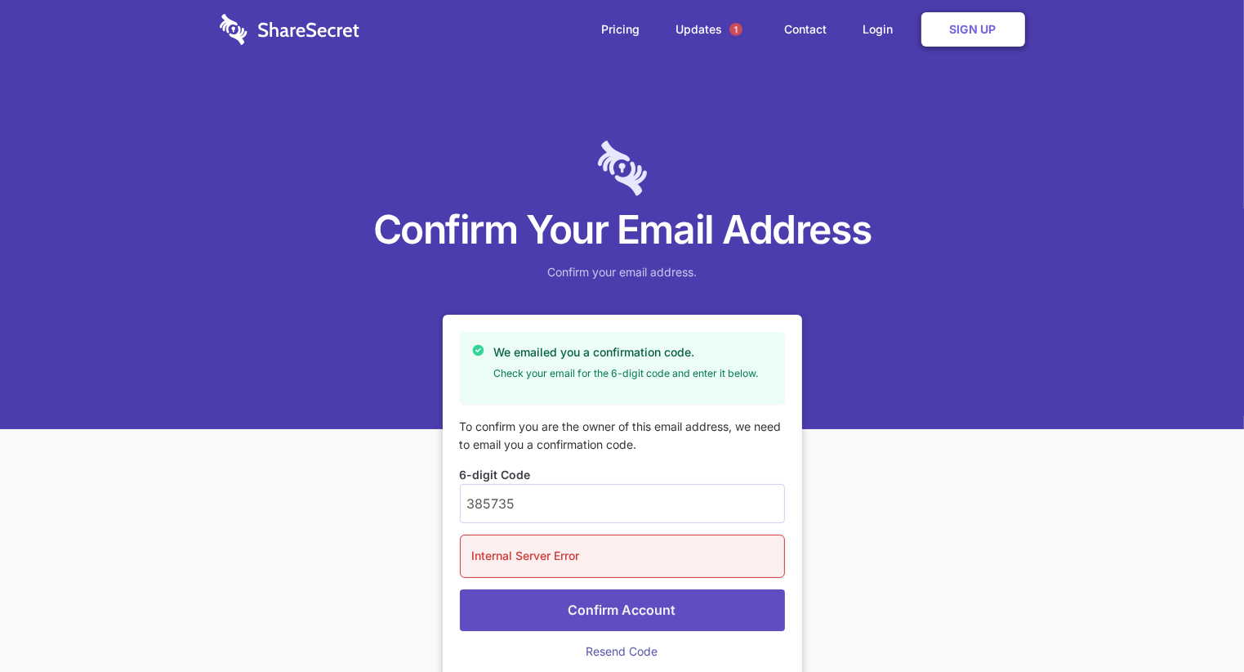
click at [623, 602] on button "Confirm Account" at bounding box center [622, 610] width 325 height 42
click at [635, 654] on link "Resend Code" at bounding box center [623, 651] width 72 height 14
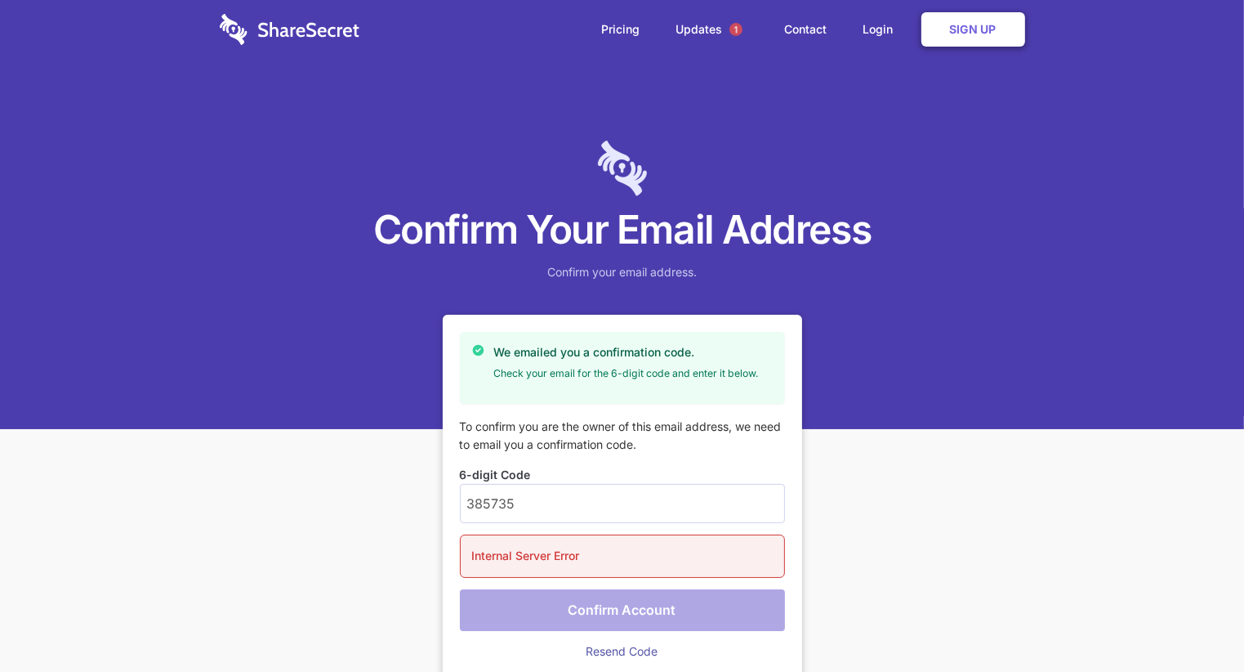
click at [568, 611] on form "6-digit Code 385735 Internal Server Error Confirm Account Resend Code" at bounding box center [622, 563] width 325 height 195
click at [605, 650] on link "Resend Code" at bounding box center [623, 651] width 72 height 14
click at [708, 27] on link "Updates 1" at bounding box center [712, 29] width 105 height 59
